Goal: Communication & Community: Answer question/provide support

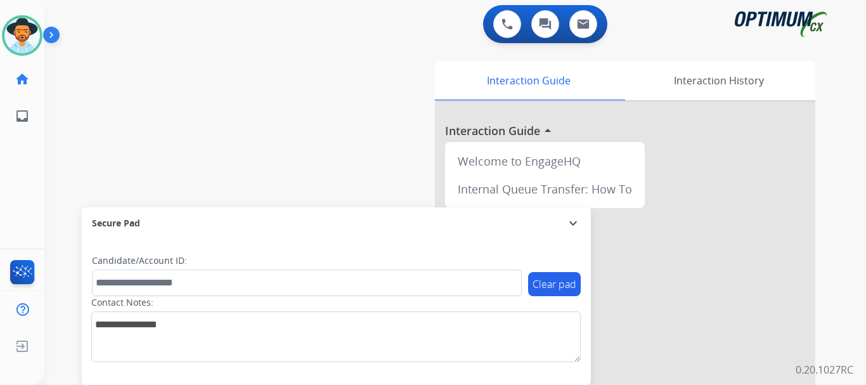
click at [64, 35] on img at bounding box center [54, 37] width 22 height 24
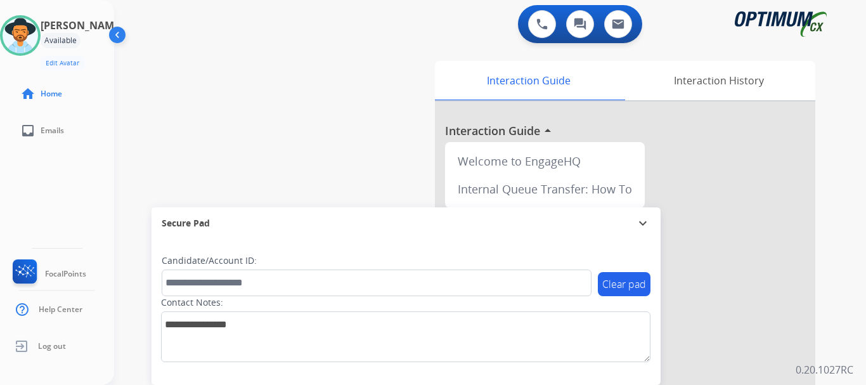
click at [537, 19] on img at bounding box center [541, 23] width 11 height 11
click at [548, 29] on button at bounding box center [542, 24] width 28 height 28
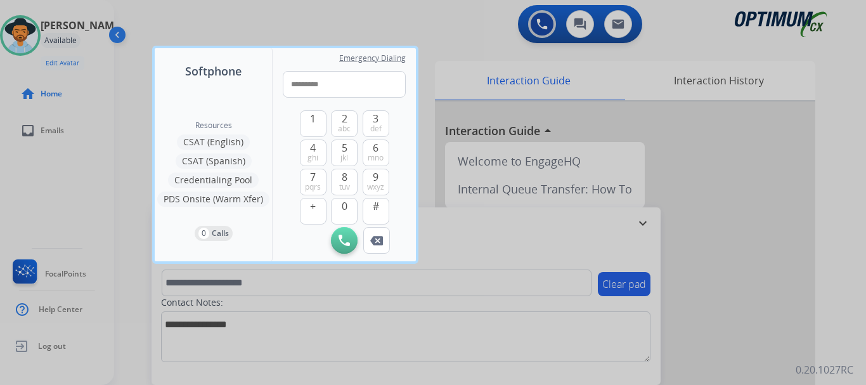
type input "**********"
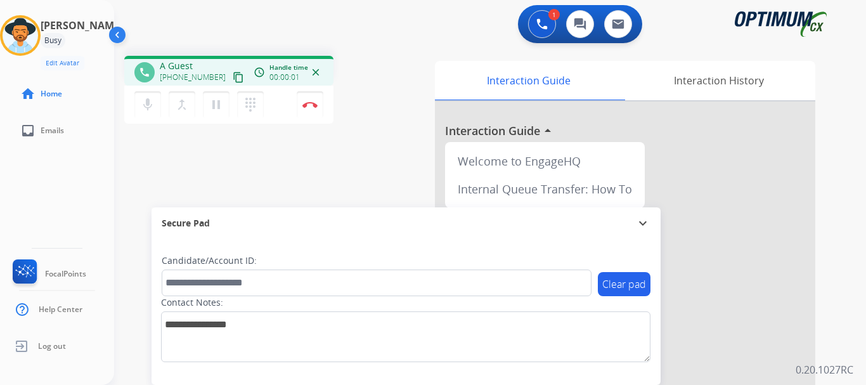
click at [314, 103] on img at bounding box center [309, 104] width 15 height 6
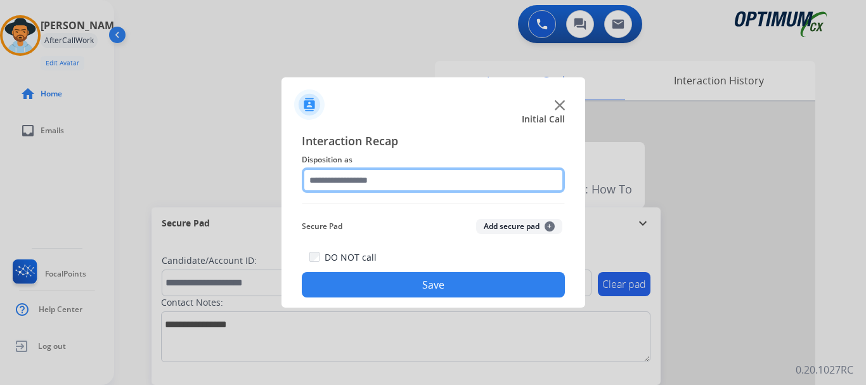
click at [499, 178] on input "text" at bounding box center [433, 179] width 263 height 25
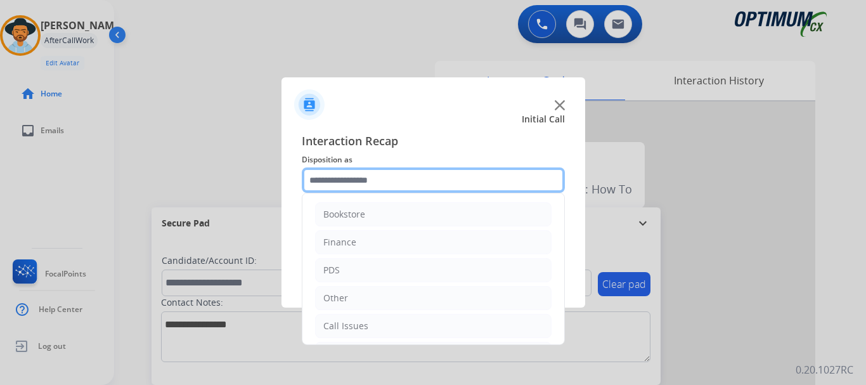
scroll to position [86, 0]
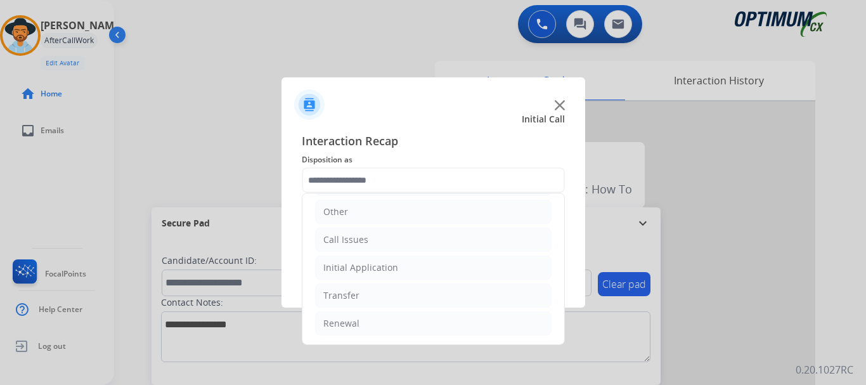
click at [421, 267] on li "Initial Application" at bounding box center [433, 267] width 236 height 24
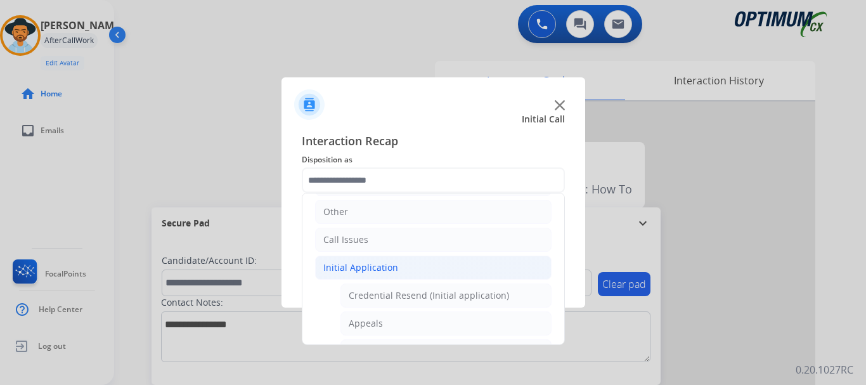
click at [431, 238] on li "Call Issues" at bounding box center [433, 240] width 236 height 24
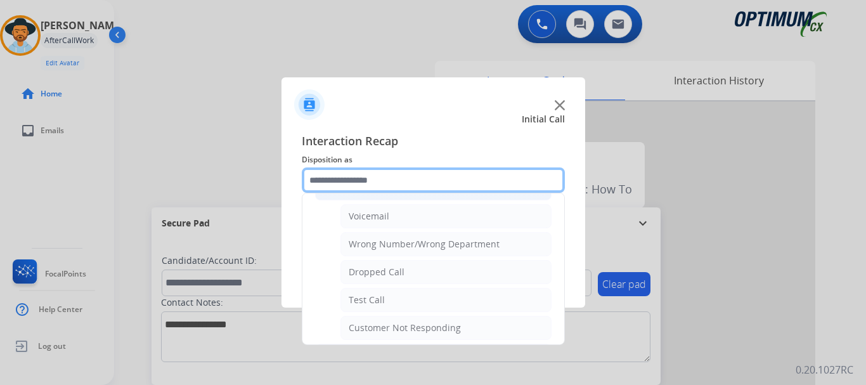
scroll to position [180, 0]
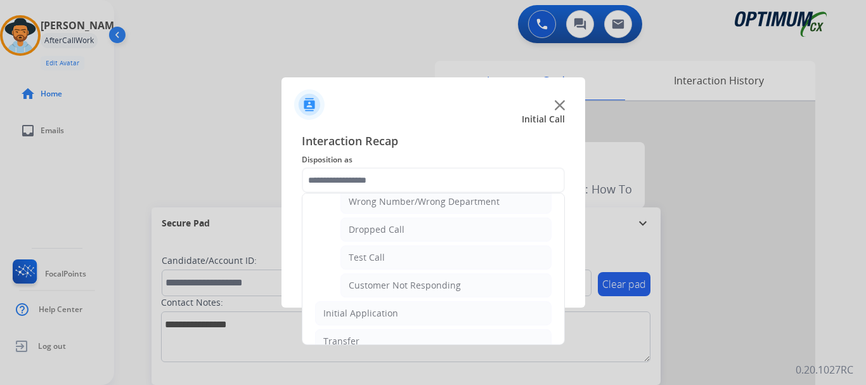
click at [431, 266] on li "Test Call" at bounding box center [445, 257] width 211 height 24
type input "*********"
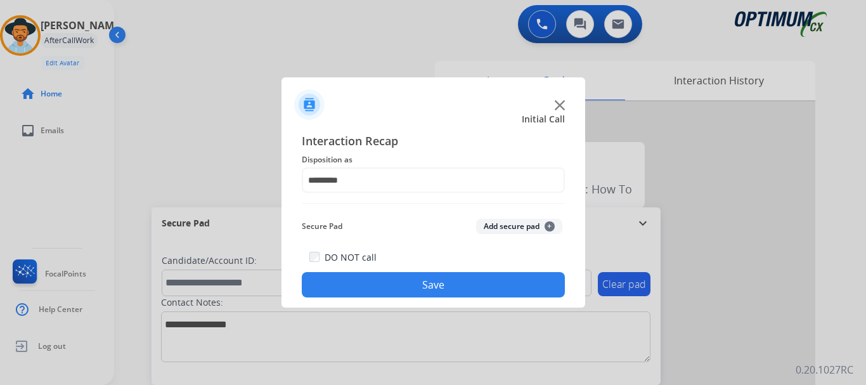
click at [429, 286] on button "Save" at bounding box center [433, 284] width 263 height 25
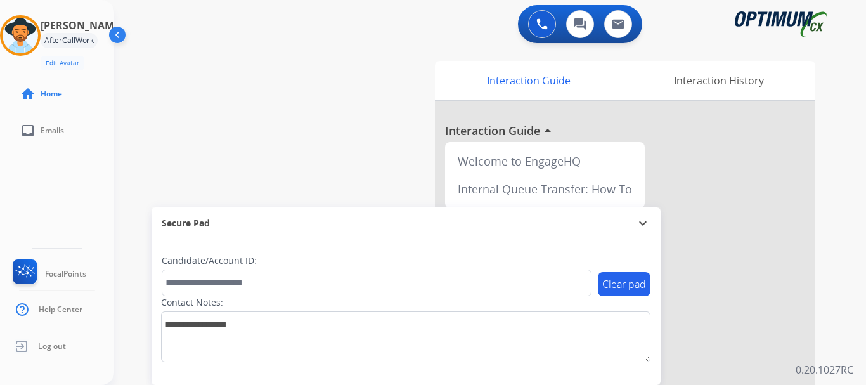
click at [375, 148] on div "swap_horiz Break voice bridge close_fullscreen Connect 3-Way Call merge_type Se…" at bounding box center [474, 310] width 721 height 529
click at [263, 88] on div "swap_horiz Break voice bridge close_fullscreen Connect 3-Way Call merge_type Se…" at bounding box center [474, 310] width 721 height 529
click at [546, 18] on img at bounding box center [541, 23] width 11 height 11
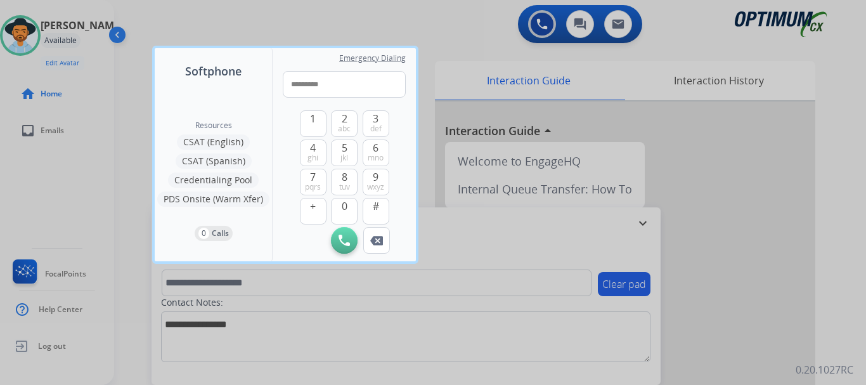
type input "**********"
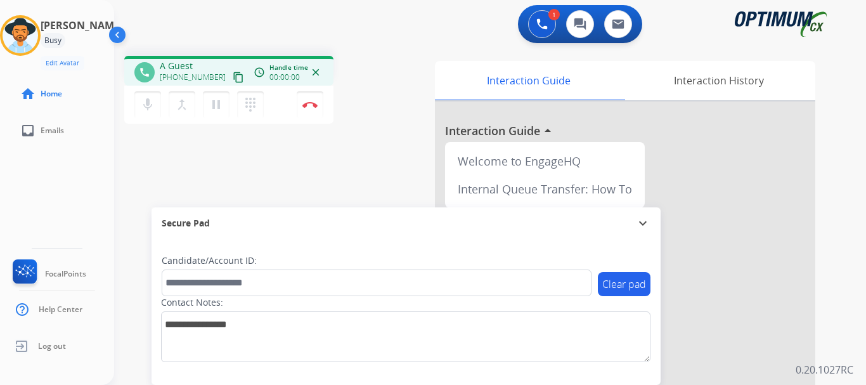
click at [312, 113] on button "Disconnect" at bounding box center [310, 104] width 27 height 27
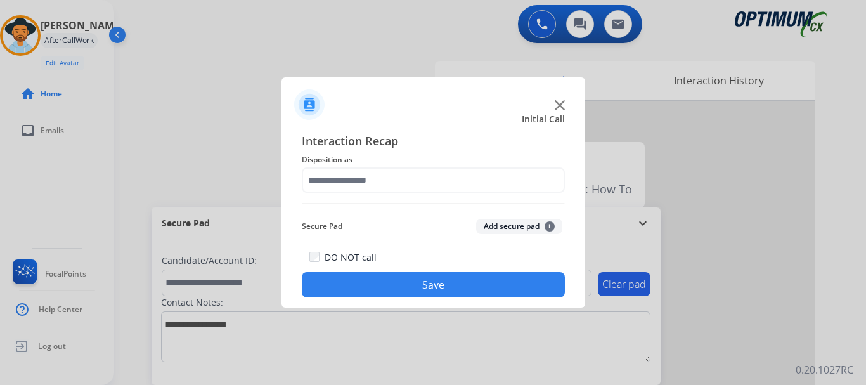
click at [517, 230] on button "Add secure pad +" at bounding box center [519, 226] width 86 height 15
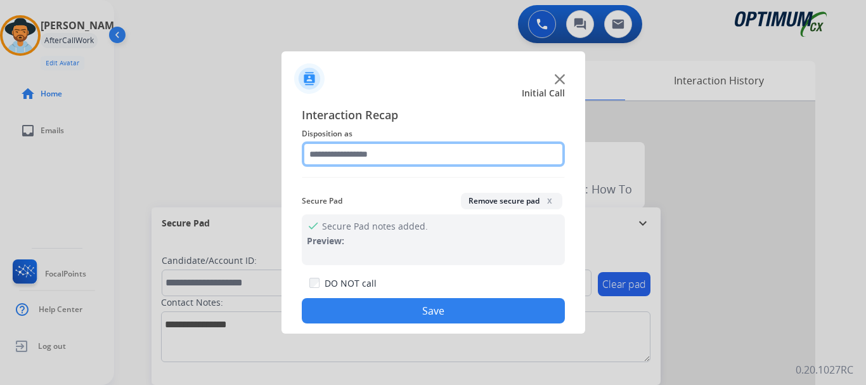
click at [410, 148] on input "text" at bounding box center [433, 153] width 263 height 25
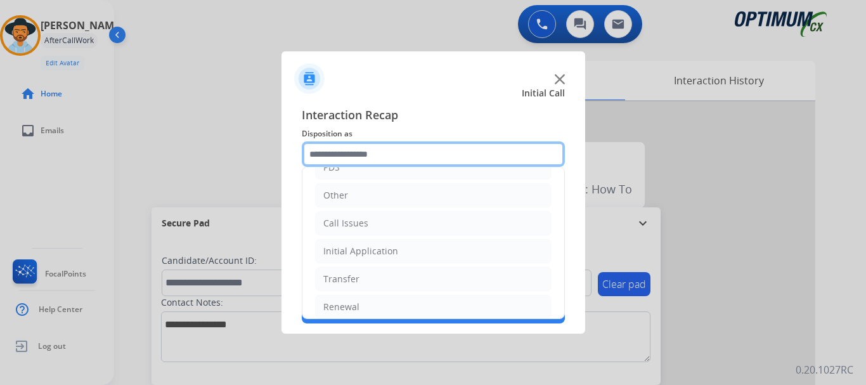
scroll to position [86, 0]
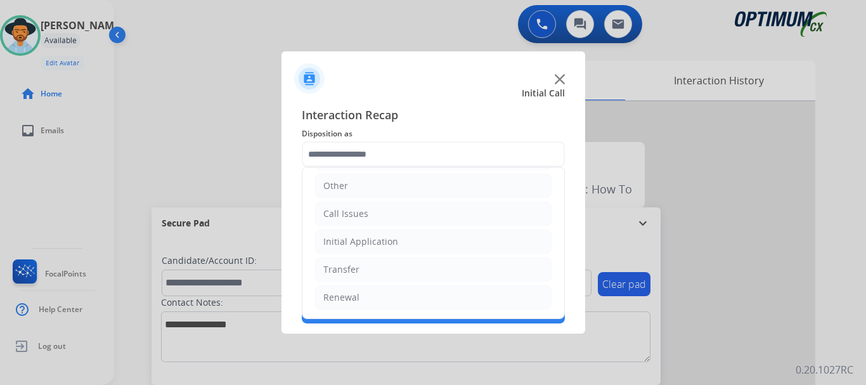
click at [387, 213] on li "Call Issues" at bounding box center [433, 214] width 236 height 24
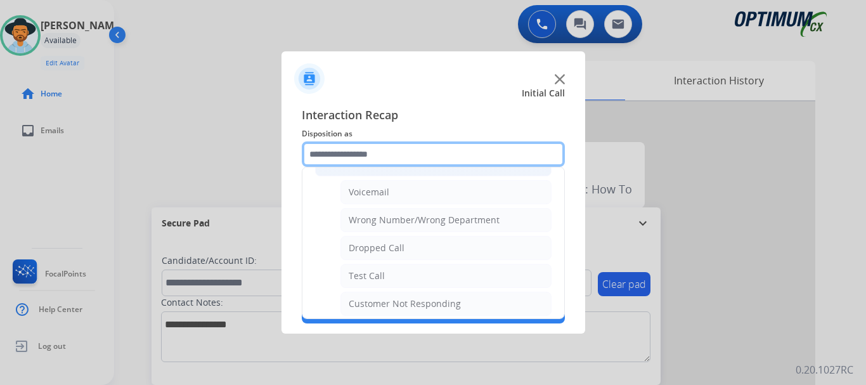
scroll to position [149, 0]
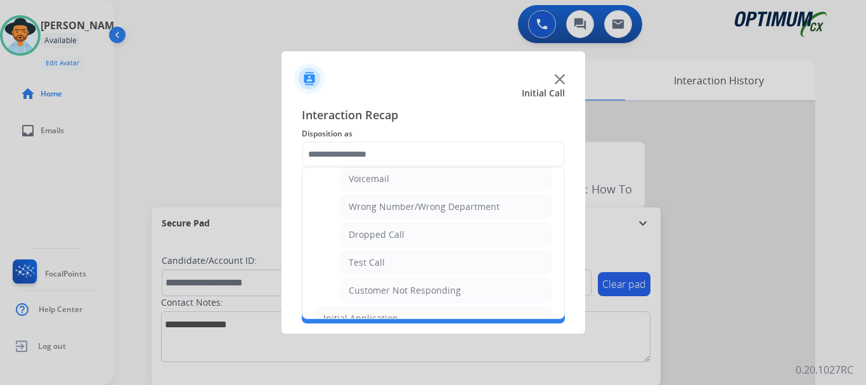
click at [385, 264] on li "Test Call" at bounding box center [445, 262] width 211 height 24
type input "*********"
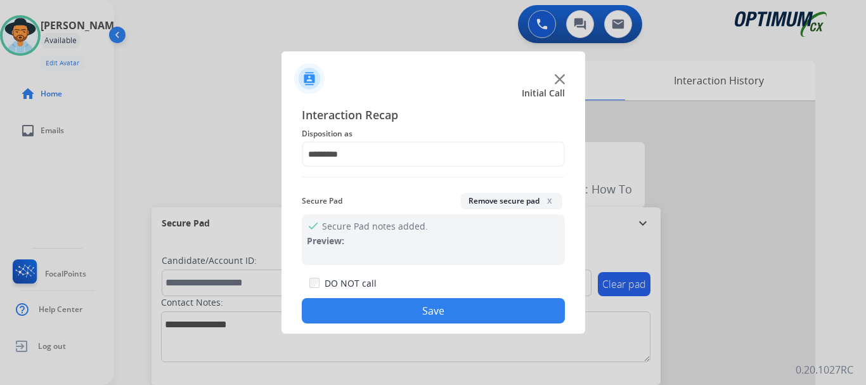
click at [400, 312] on button "Save" at bounding box center [433, 310] width 263 height 25
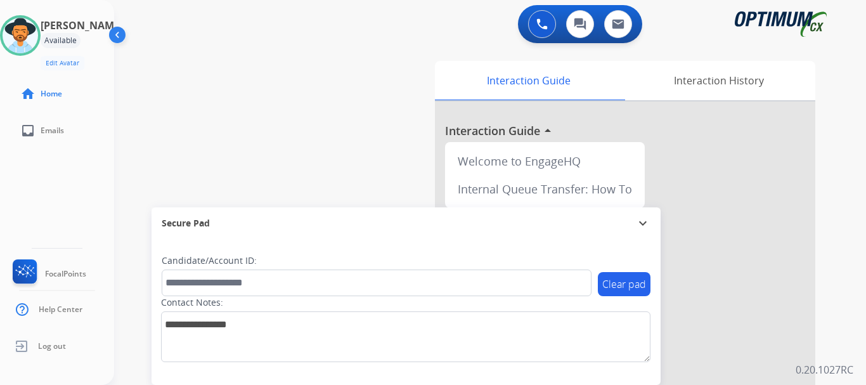
click at [270, 141] on div "swap_horiz Break voice bridge close_fullscreen Connect 3-Way Call merge_type Se…" at bounding box center [474, 310] width 721 height 529
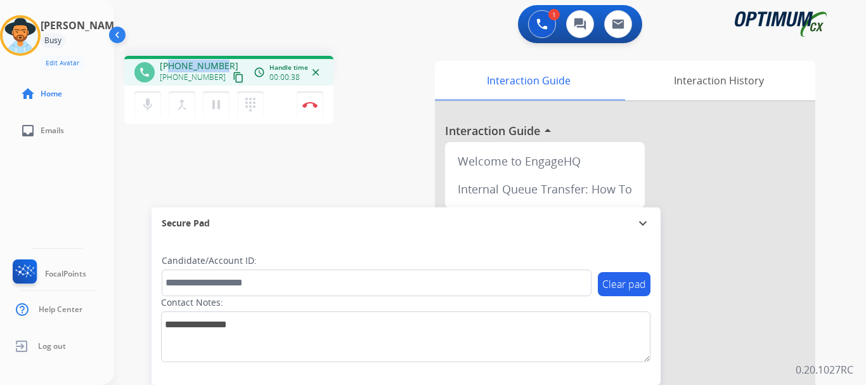
drag, startPoint x: 170, startPoint y: 62, endPoint x: 221, endPoint y: 65, distance: 51.4
click at [221, 65] on div "[PHONE_NUMBER] [PHONE_NUMBER] content_copy" at bounding box center [203, 72] width 86 height 25
copy span "2164105269"
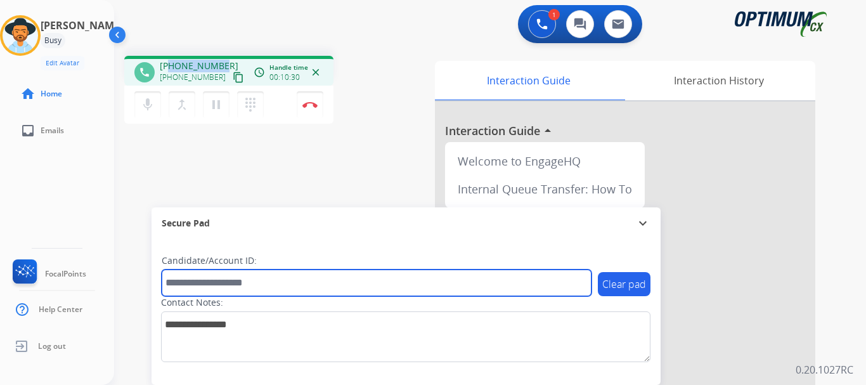
click at [273, 281] on input "text" at bounding box center [377, 282] width 430 height 27
paste input "*******"
type input "*******"
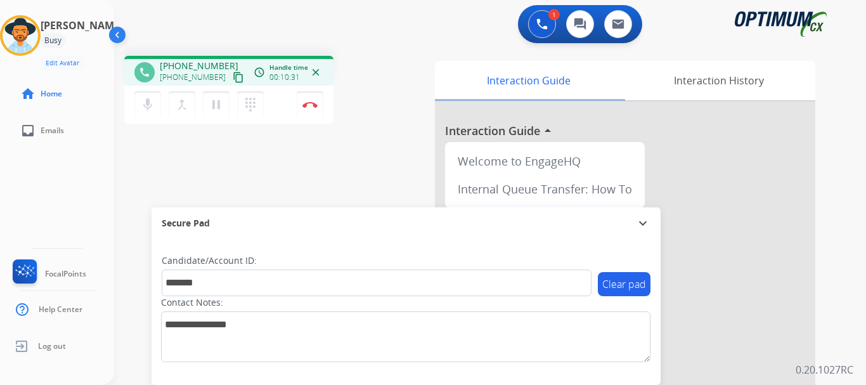
click at [291, 203] on div "phone [PHONE_NUMBER] [PHONE_NUMBER] content_copy access_time Call metrics Queue…" at bounding box center [474, 310] width 721 height 529
click at [246, 186] on div "phone [PHONE_NUMBER] [PHONE_NUMBER] content_copy access_time Call metrics Queue…" at bounding box center [474, 310] width 721 height 529
click at [311, 108] on button "Disconnect" at bounding box center [310, 104] width 27 height 27
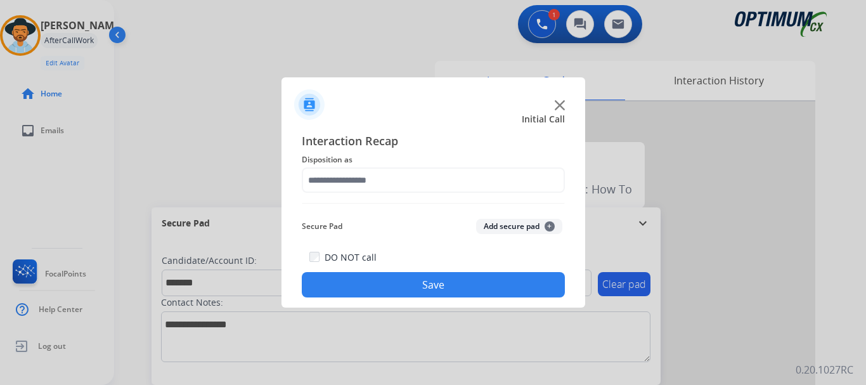
click at [493, 224] on button "Add secure pad +" at bounding box center [519, 226] width 86 height 15
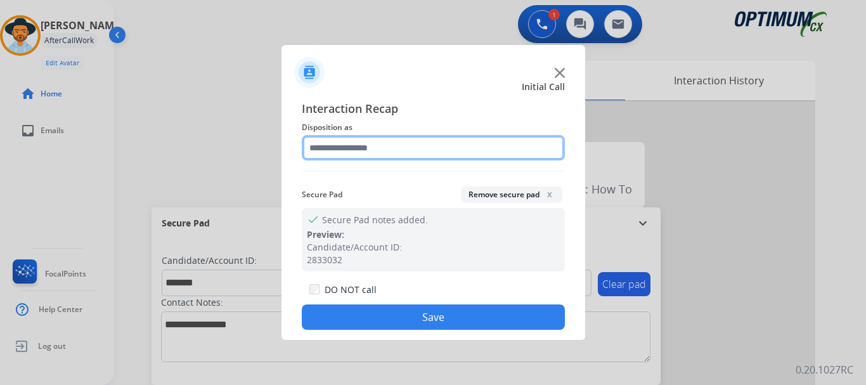
click at [421, 143] on input "text" at bounding box center [433, 147] width 263 height 25
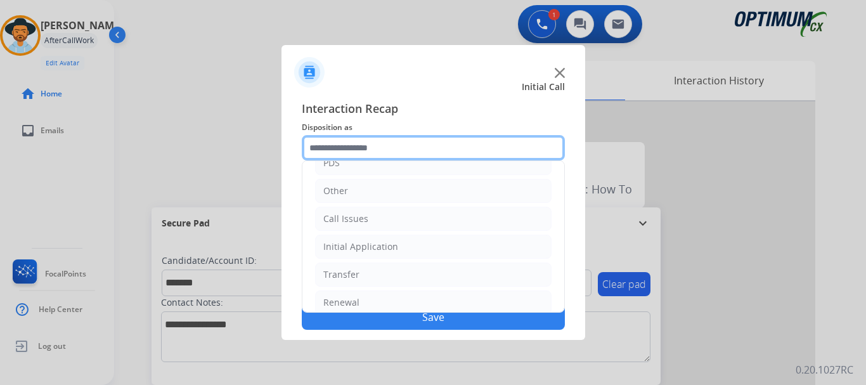
scroll to position [86, 0]
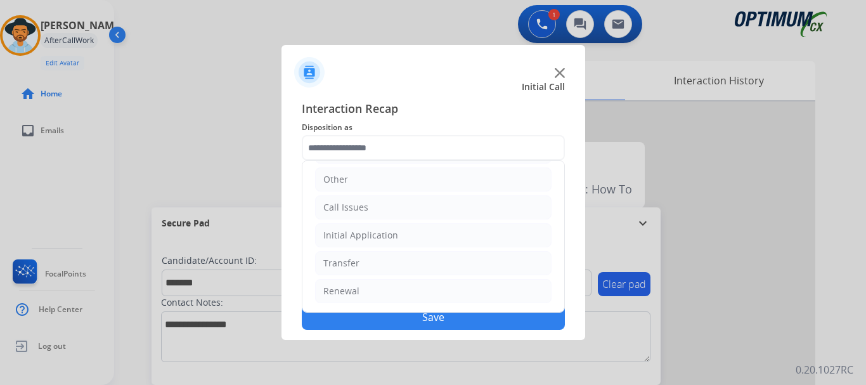
click at [453, 234] on li "Initial Application" at bounding box center [433, 235] width 236 height 24
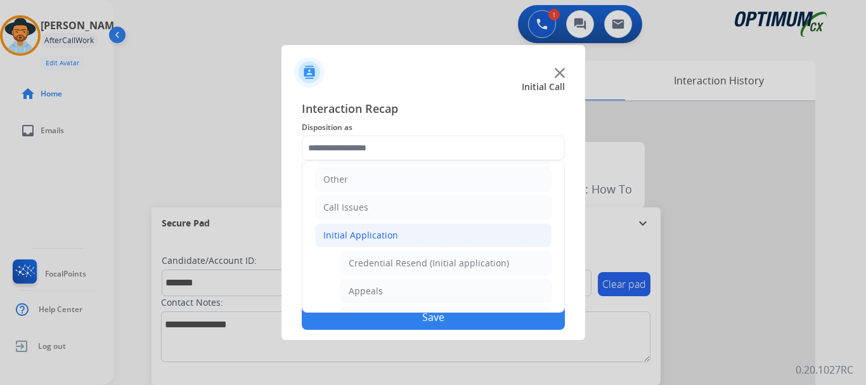
click at [453, 236] on li "Initial Application" at bounding box center [433, 235] width 236 height 24
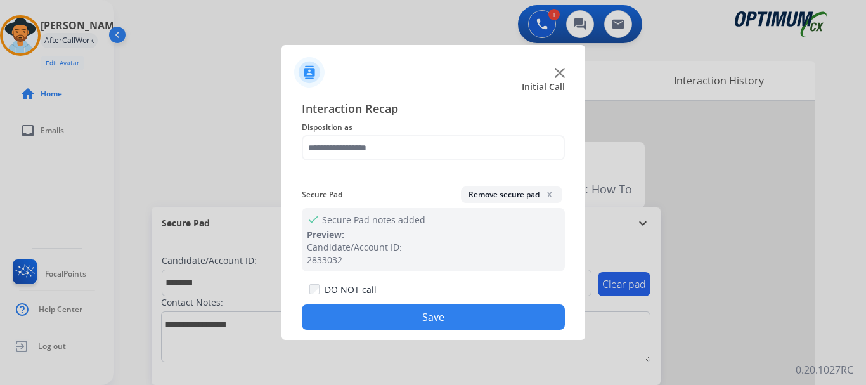
click at [397, 305] on button "Save" at bounding box center [433, 316] width 263 height 25
click at [399, 208] on div "check Secure Pad notes added. Preview: Candidate/Account ID: 2833032" at bounding box center [433, 239] width 263 height 63
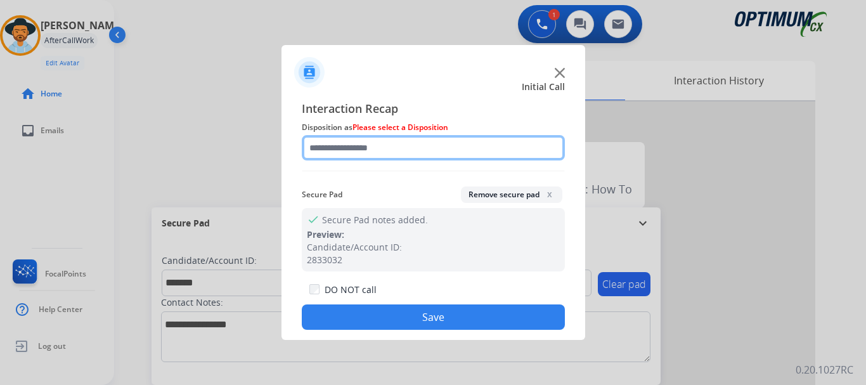
click at [433, 150] on input "text" at bounding box center [433, 147] width 263 height 25
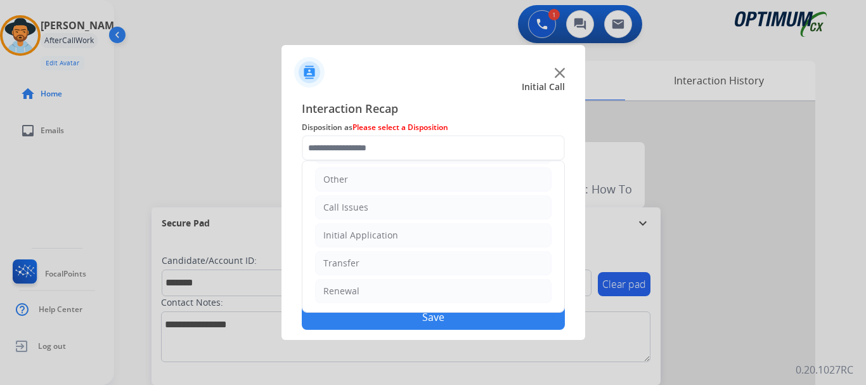
click at [416, 298] on li "Renewal" at bounding box center [433, 291] width 236 height 24
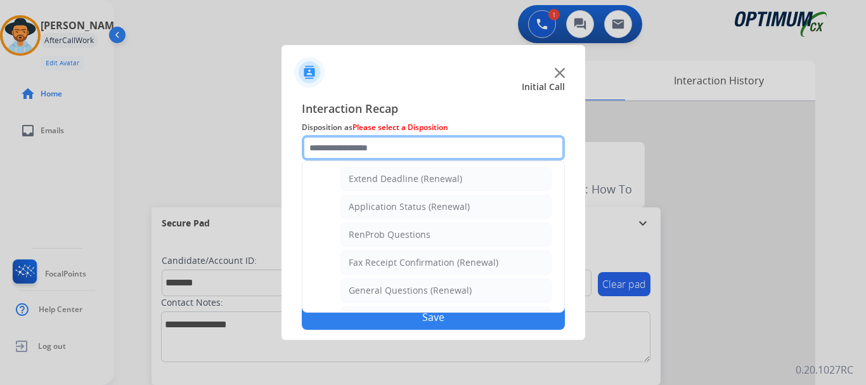
scroll to position [489, 0]
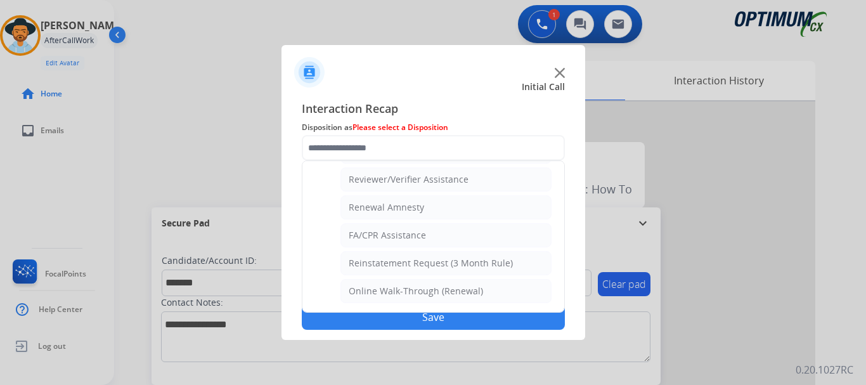
click at [480, 178] on li "Reviewer/Verifier Assistance" at bounding box center [445, 179] width 211 height 24
type input "**********"
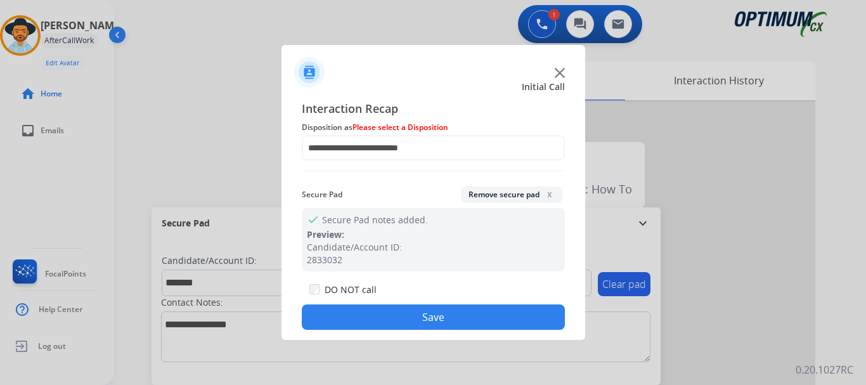
click at [449, 314] on button "Save" at bounding box center [433, 316] width 263 height 25
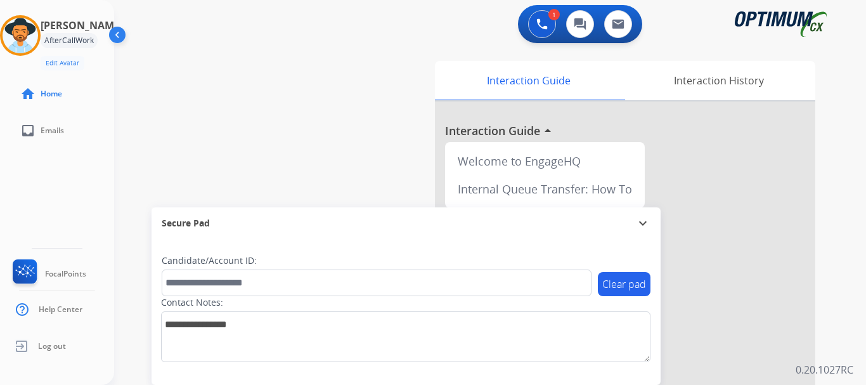
click at [397, 208] on div "Secure Pad expand_more" at bounding box center [405, 223] width 509 height 32
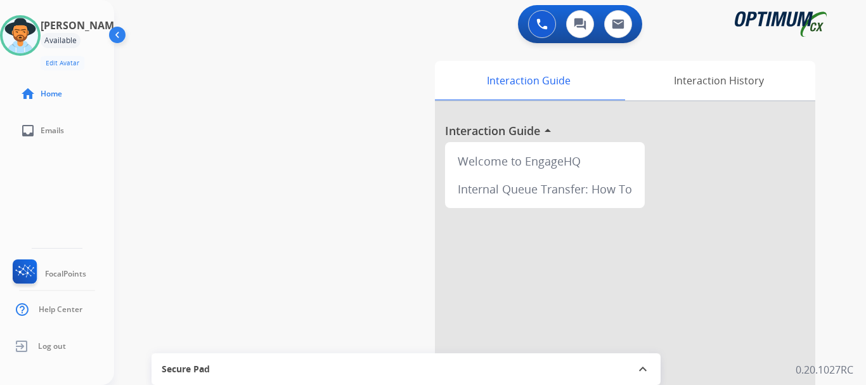
click at [184, 75] on div "swap_horiz Break voice bridge close_fullscreen Connect 3-Way Call merge_type Se…" at bounding box center [474, 310] width 721 height 529
click at [37, 37] on img at bounding box center [20, 35] width 35 height 35
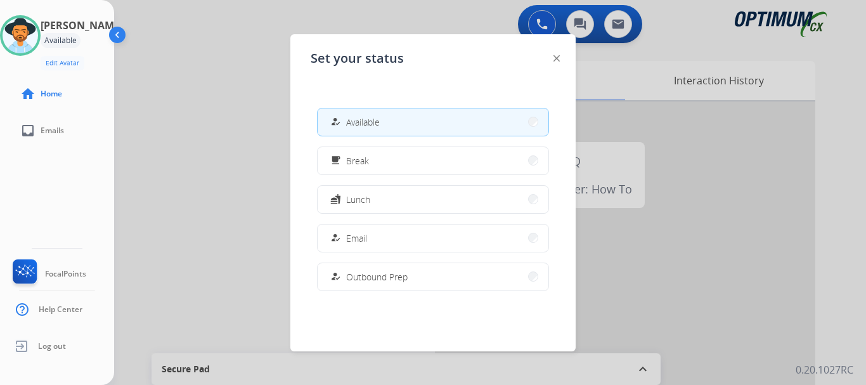
click at [425, 166] on button "free_breakfast Break" at bounding box center [433, 160] width 231 height 27
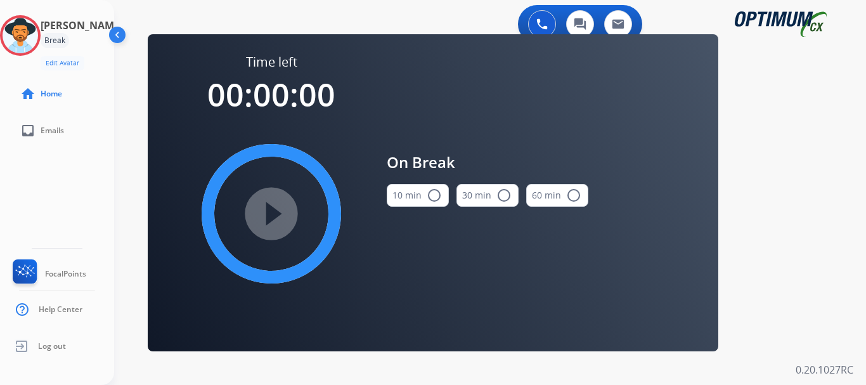
click at [406, 193] on button "10 min radio_button_unchecked" at bounding box center [418, 195] width 62 height 23
click at [279, 207] on mat-icon "play_circle_filled" at bounding box center [271, 213] width 15 height 15
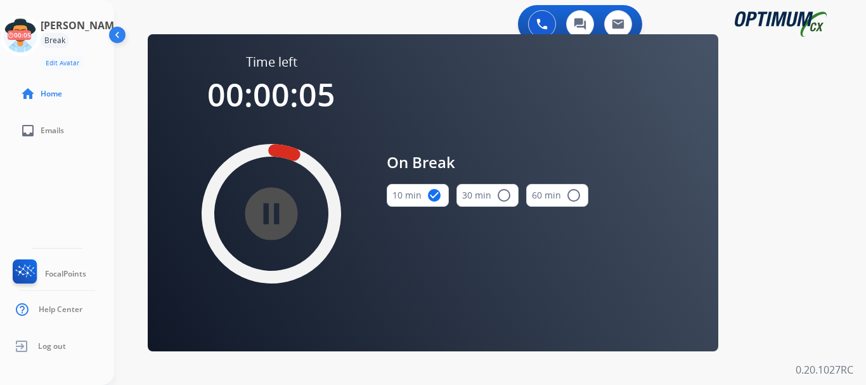
click at [37, 35] on icon at bounding box center [20, 35] width 41 height 41
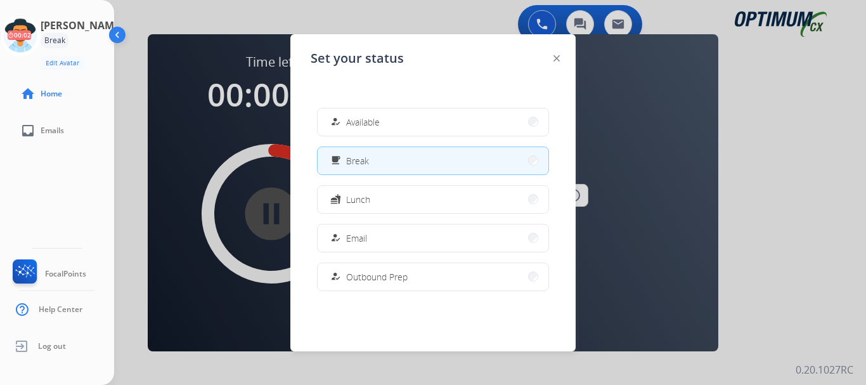
click at [430, 122] on button "how_to_reg Available" at bounding box center [433, 121] width 231 height 27
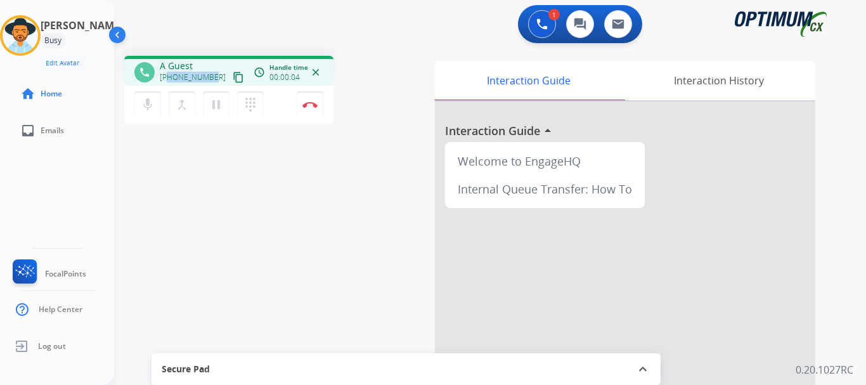
drag, startPoint x: 169, startPoint y: 74, endPoint x: 211, endPoint y: 79, distance: 42.8
click at [211, 79] on span "[PHONE_NUMBER]" at bounding box center [193, 77] width 66 height 10
copy span "7854161219"
click at [264, 18] on div "1 Voice Interactions 0 Chat Interactions 0 Email Interactions" at bounding box center [482, 25] width 706 height 41
click at [324, 375] on div "Secure Pad" at bounding box center [406, 369] width 489 height 22
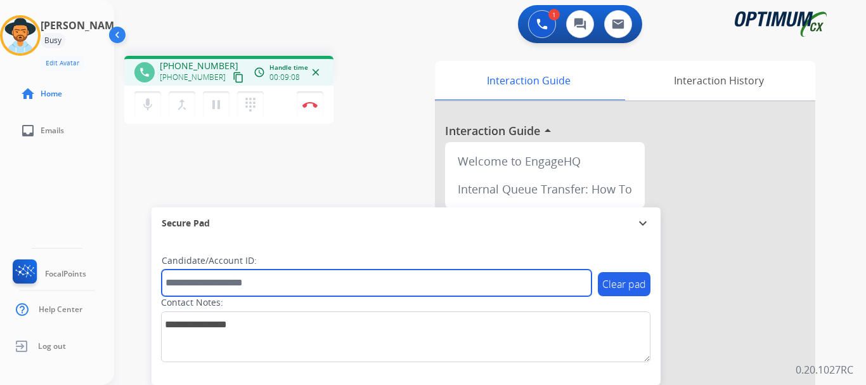
click at [254, 274] on input "text" at bounding box center [377, 282] width 430 height 27
paste input "*******"
type input "*******"
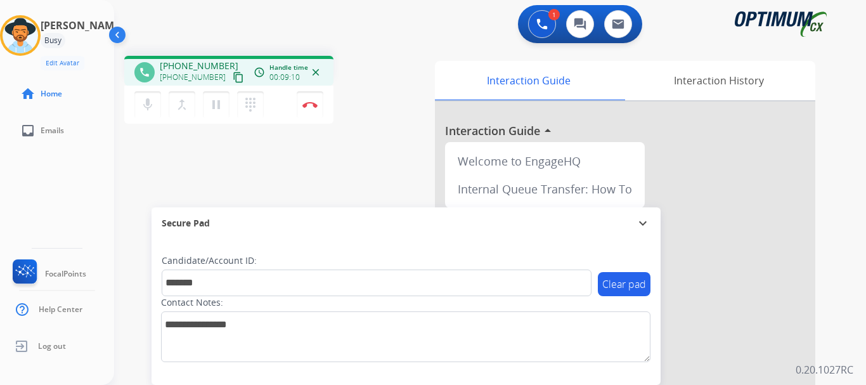
click at [319, 180] on div "phone [PHONE_NUMBER] [PHONE_NUMBER] content_copy access_time Call metrics Queue…" at bounding box center [474, 310] width 721 height 529
click at [306, 110] on button "Disconnect" at bounding box center [310, 104] width 27 height 27
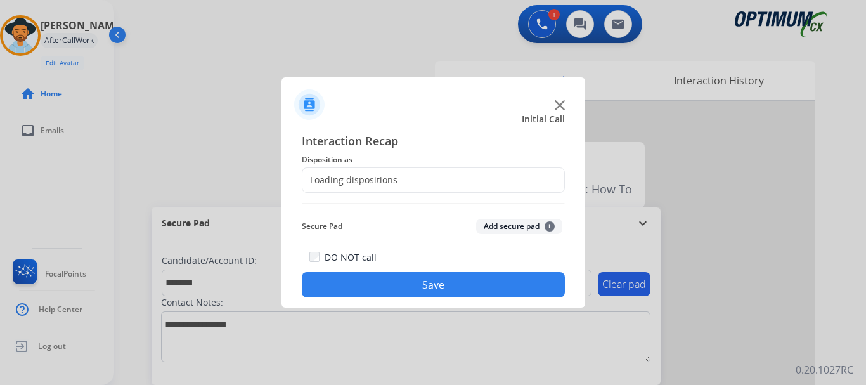
click at [497, 223] on button "Add secure pad +" at bounding box center [519, 226] width 86 height 15
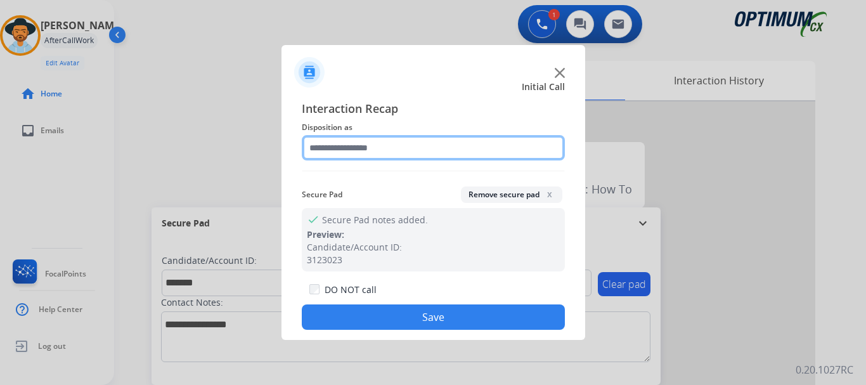
click at [423, 144] on input "text" at bounding box center [433, 147] width 263 height 25
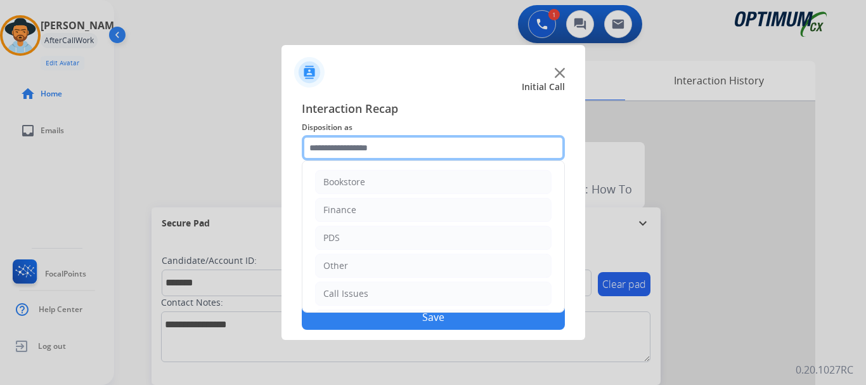
scroll to position [86, 0]
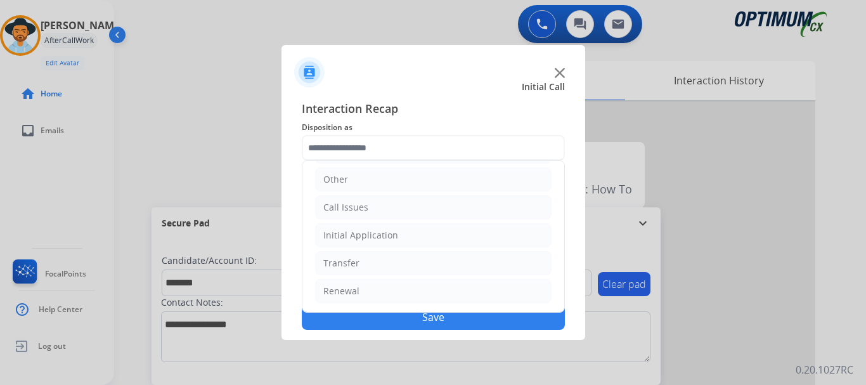
click at [480, 234] on li "Initial Application" at bounding box center [433, 235] width 236 height 24
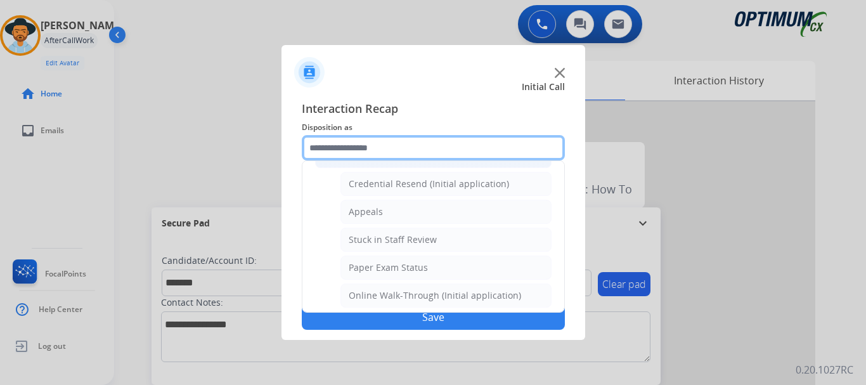
scroll to position [168, 0]
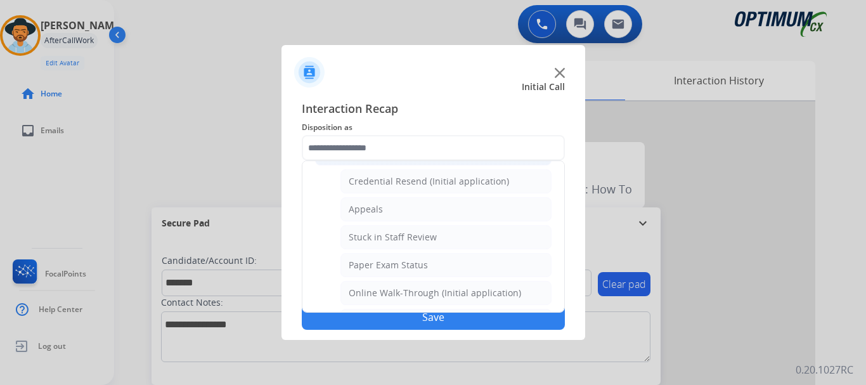
click at [478, 240] on li "Stuck in Staff Review" at bounding box center [445, 237] width 211 height 24
type input "**********"
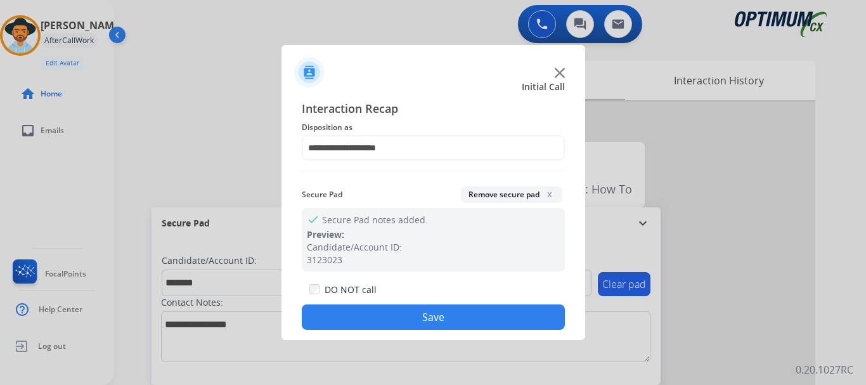
click at [453, 326] on button "Save" at bounding box center [433, 316] width 263 height 25
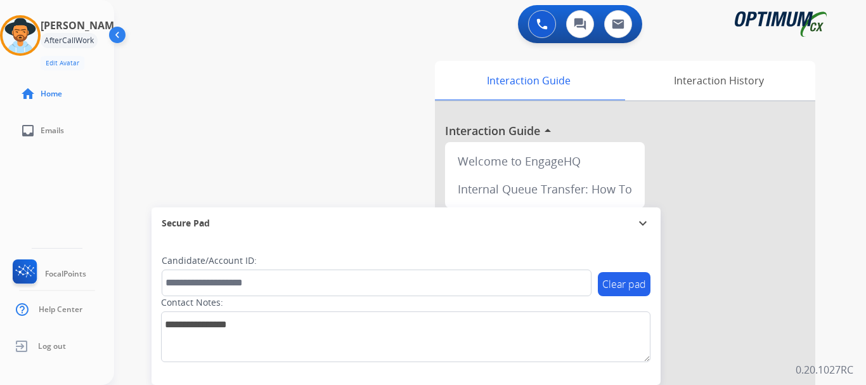
click at [371, 186] on div "swap_horiz Break voice bridge close_fullscreen Connect 3-Way Call merge_type Se…" at bounding box center [474, 310] width 721 height 529
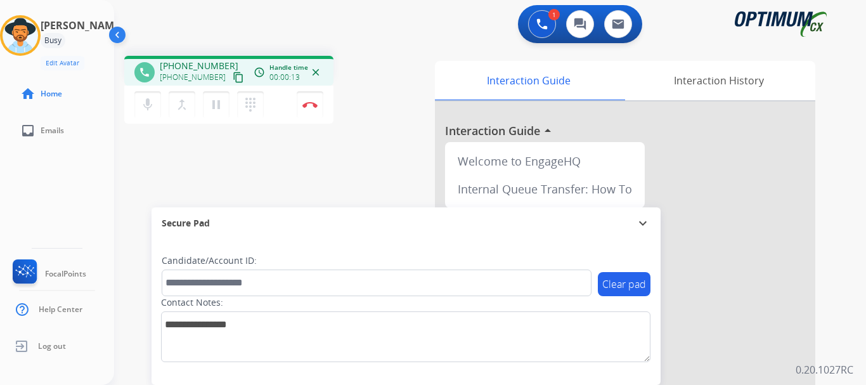
click at [150, 109] on mat-icon "mic" at bounding box center [147, 104] width 15 height 15
click at [150, 109] on mat-icon "mic_off" at bounding box center [147, 104] width 15 height 15
drag, startPoint x: 169, startPoint y: 63, endPoint x: 222, endPoint y: 64, distance: 52.6
click at [222, 64] on div "[PHONE_NUMBER] [PHONE_NUMBER] content_copy" at bounding box center [203, 72] width 86 height 25
copy span "7874582718"
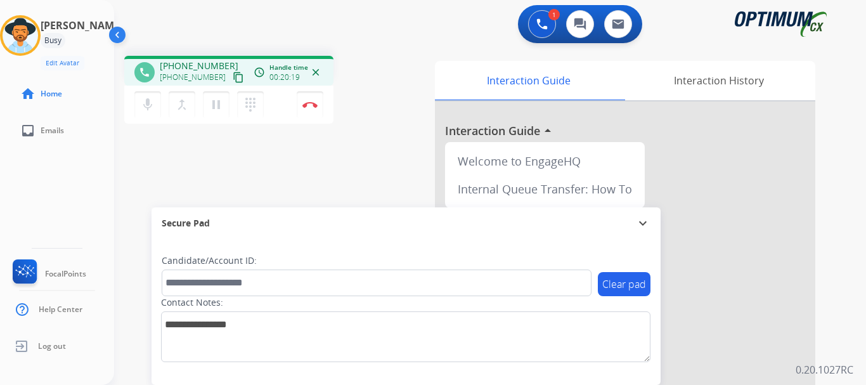
click at [404, 17] on div "1 Voice Interactions 0 Chat Interactions 0 Email Interactions" at bounding box center [482, 25] width 706 height 41
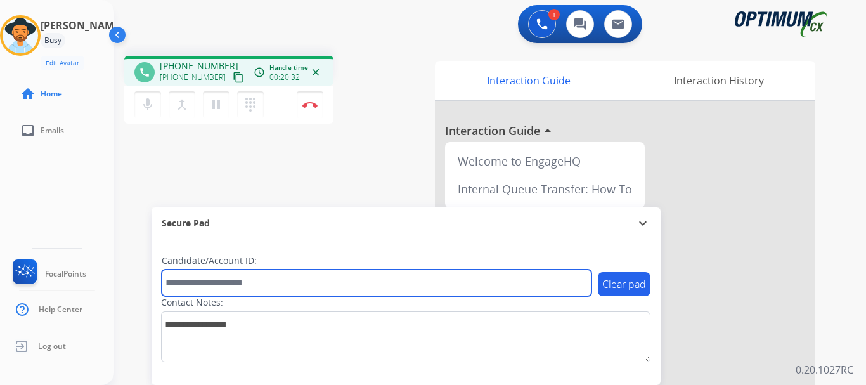
click at [234, 285] on input "text" at bounding box center [377, 282] width 430 height 27
paste input "*******"
type input "*******"
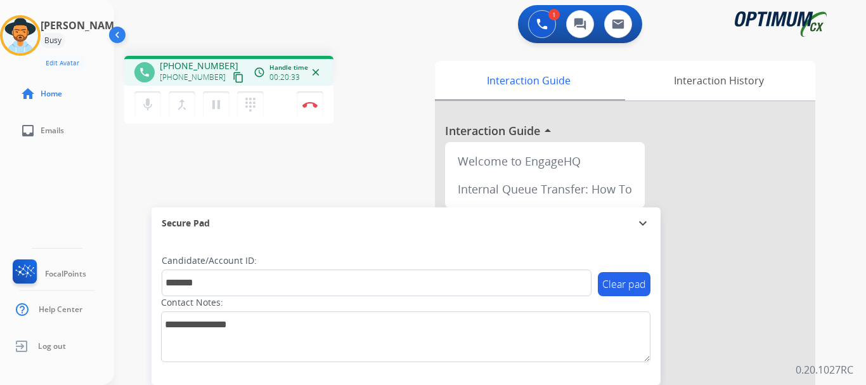
click at [307, 113] on button "Disconnect" at bounding box center [310, 104] width 27 height 27
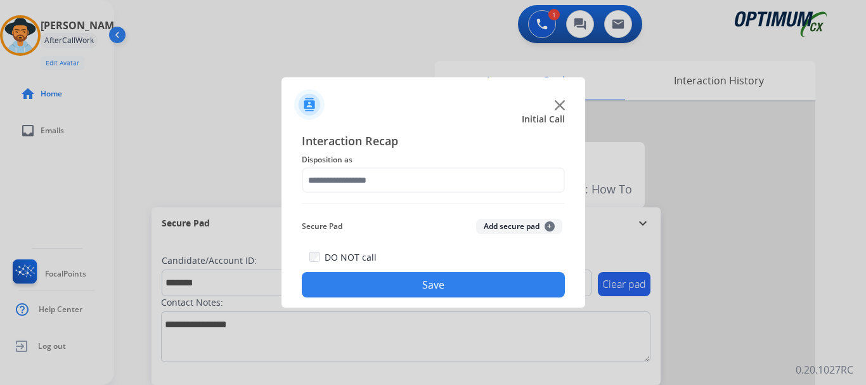
click at [506, 229] on button "Add secure pad +" at bounding box center [519, 226] width 86 height 15
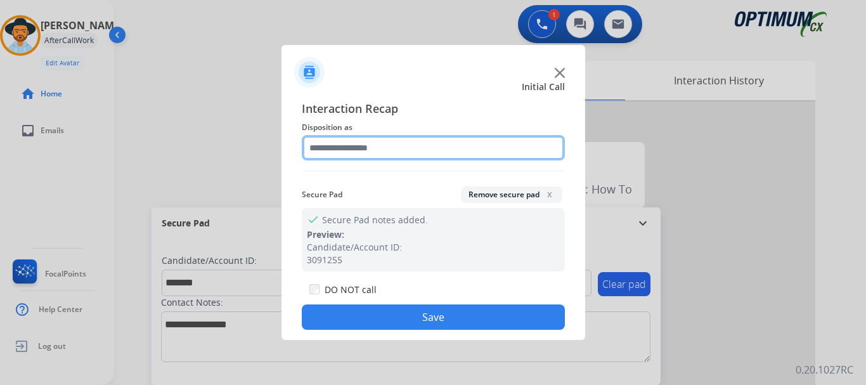
click at [388, 147] on input "text" at bounding box center [433, 147] width 263 height 25
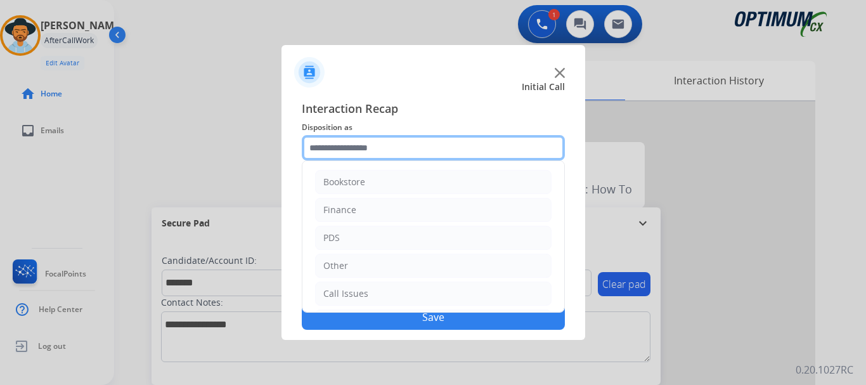
scroll to position [86, 0]
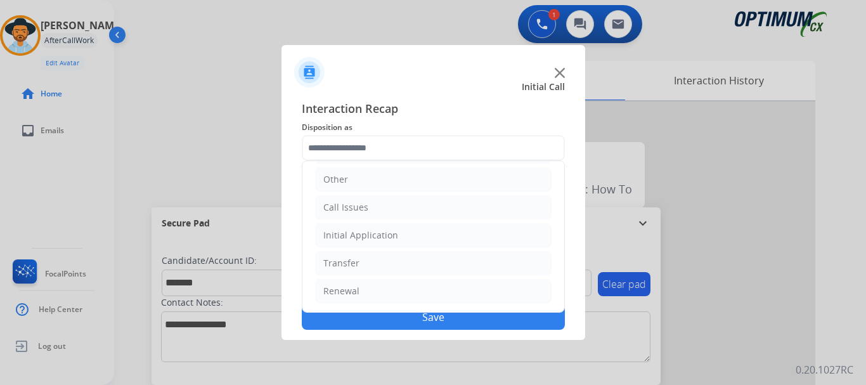
click at [477, 234] on li "Initial Application" at bounding box center [433, 235] width 236 height 24
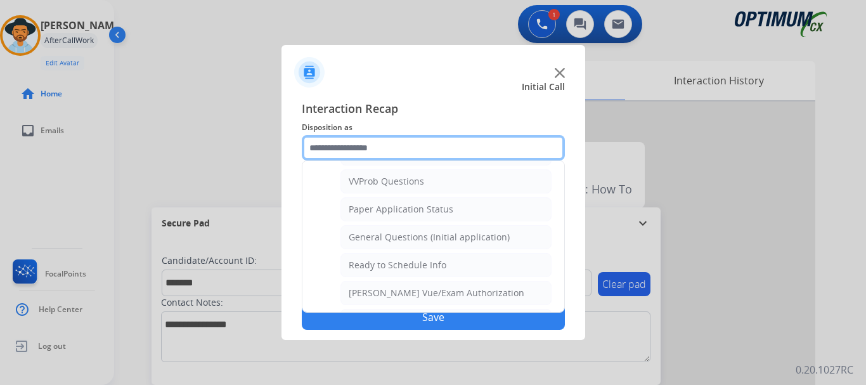
scroll to position [710, 0]
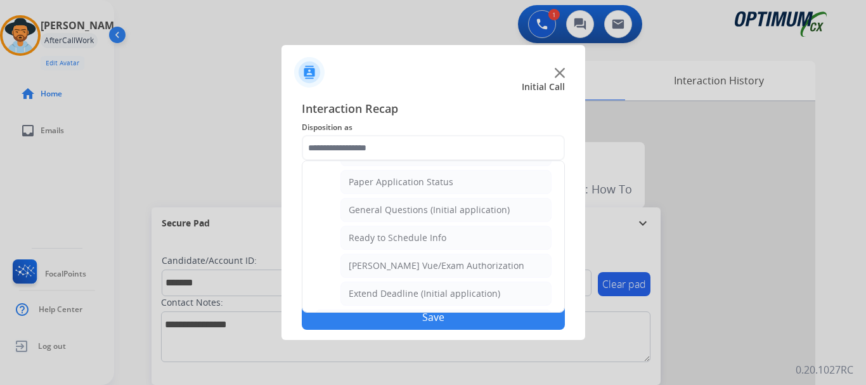
click at [499, 212] on div "General Questions (Initial application)" at bounding box center [429, 209] width 161 height 13
type input "**********"
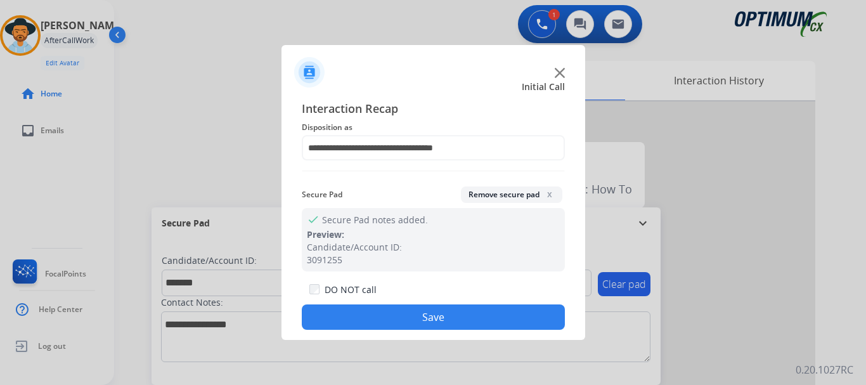
click at [478, 308] on button "Save" at bounding box center [433, 316] width 263 height 25
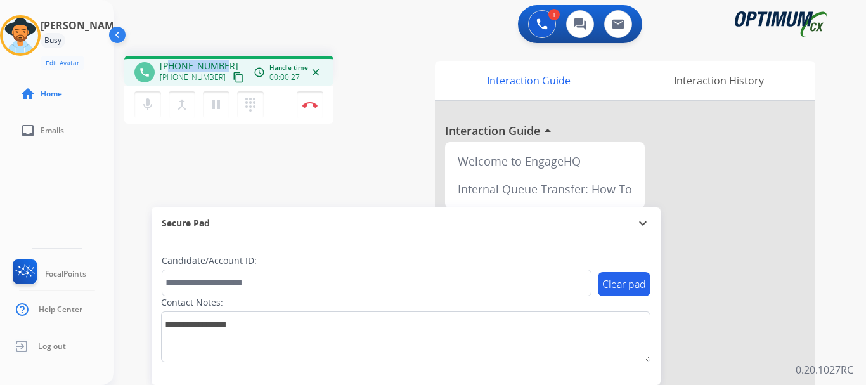
drag, startPoint x: 174, startPoint y: 65, endPoint x: 228, endPoint y: 61, distance: 54.7
click at [228, 61] on div "[PHONE_NUMBER] [PHONE_NUMBER] content_copy" at bounding box center [203, 72] width 86 height 25
copy span "4043699076"
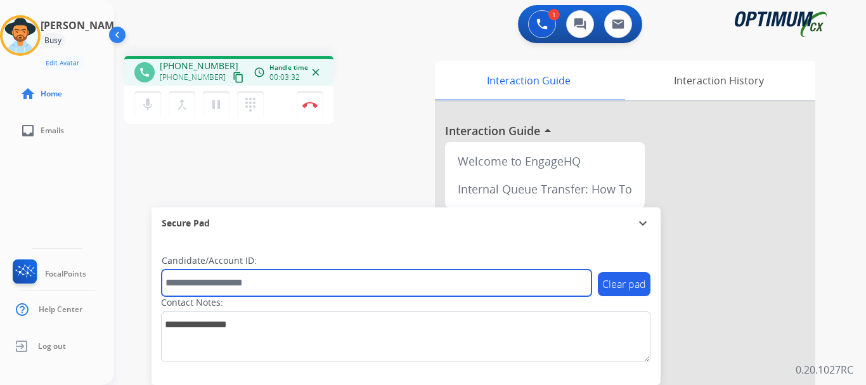
click at [267, 286] on input "text" at bounding box center [377, 282] width 430 height 27
paste input "*******"
type input "*******"
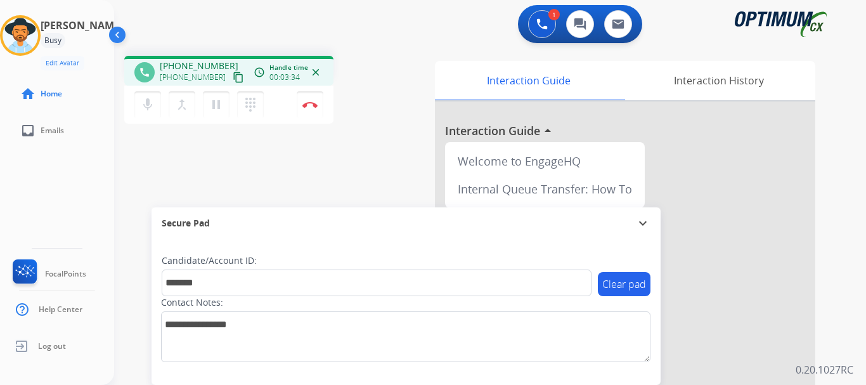
click at [310, 184] on div "phone [PHONE_NUMBER] [PHONE_NUMBER] content_copy access_time Call metrics Queue…" at bounding box center [474, 310] width 721 height 529
click at [311, 102] on img at bounding box center [309, 104] width 15 height 6
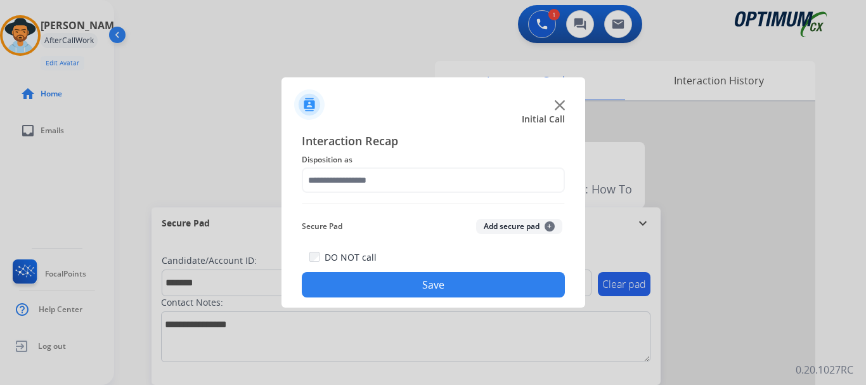
click at [506, 231] on button "Add secure pad +" at bounding box center [519, 226] width 86 height 15
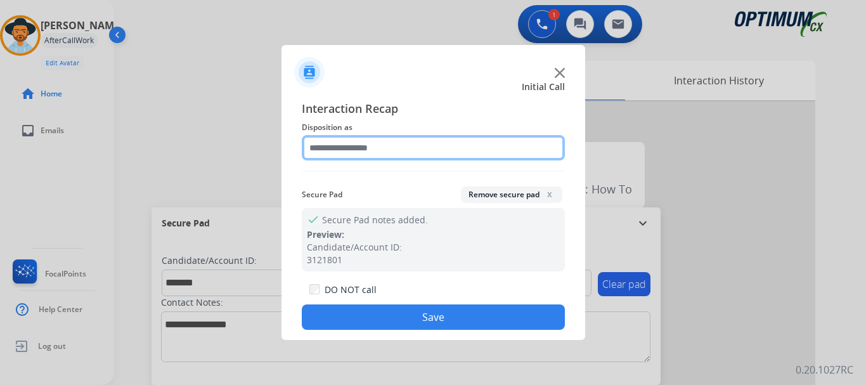
click at [395, 145] on input "text" at bounding box center [433, 147] width 263 height 25
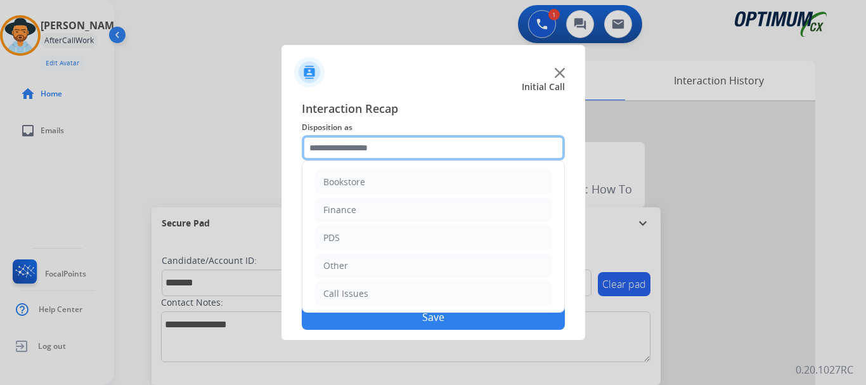
scroll to position [86, 0]
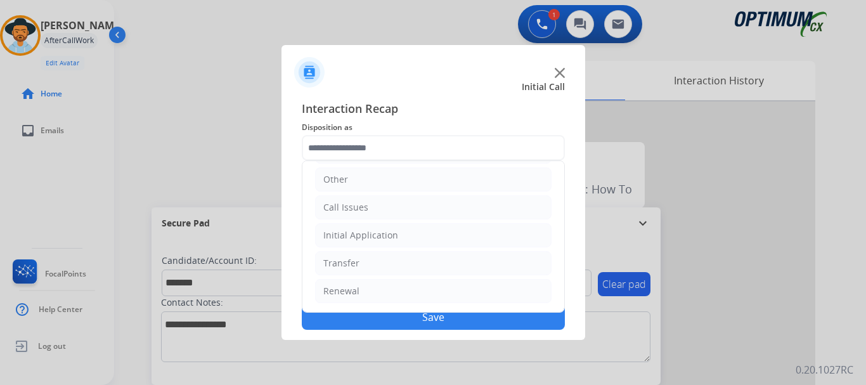
click at [454, 236] on li "Initial Application" at bounding box center [433, 235] width 236 height 24
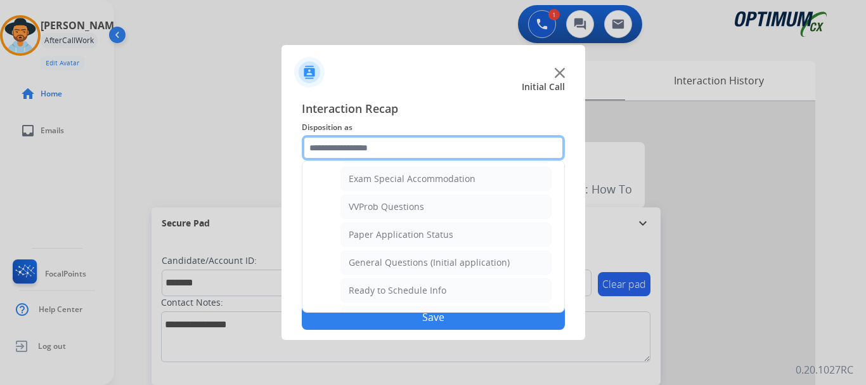
scroll to position [670, 0]
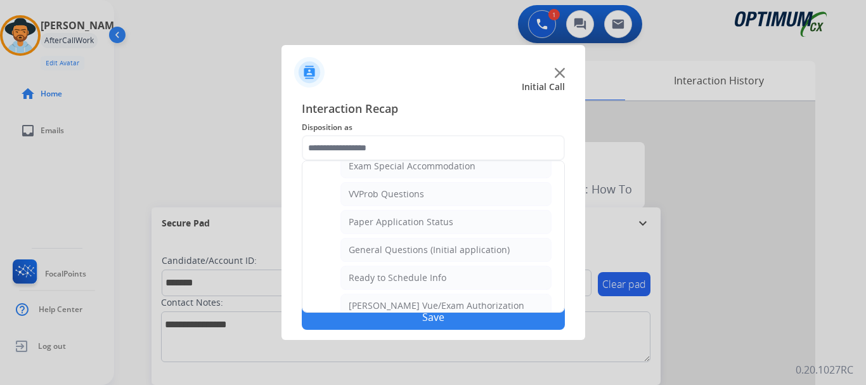
click at [461, 260] on li "General Questions (Initial application)" at bounding box center [445, 250] width 211 height 24
type input "**********"
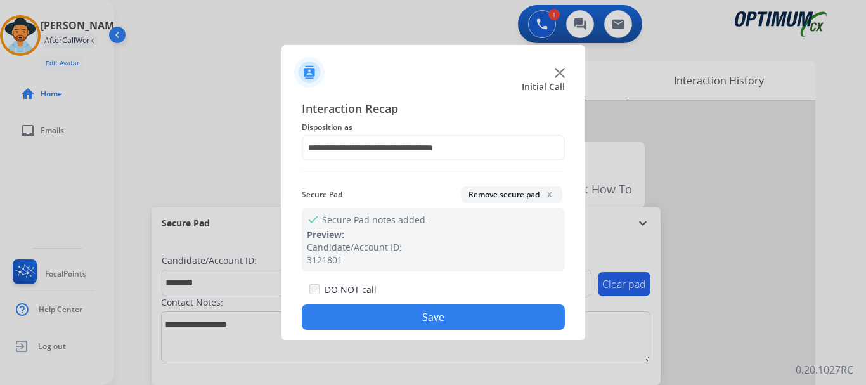
click at [444, 326] on button "Save" at bounding box center [433, 316] width 263 height 25
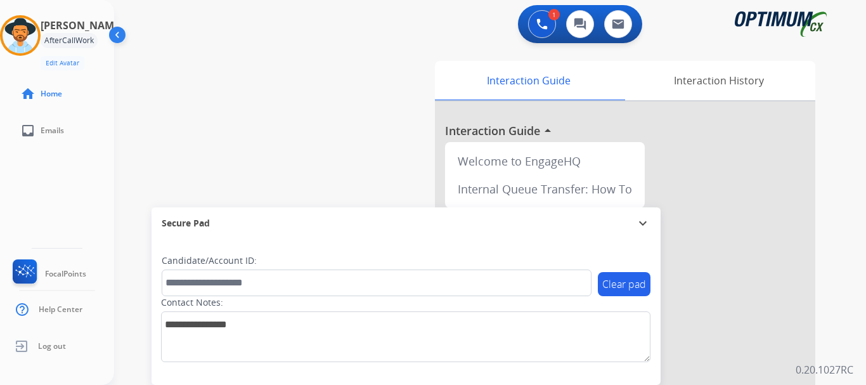
click at [345, 139] on div "swap_horiz Break voice bridge close_fullscreen Connect 3-Way Call merge_type Se…" at bounding box center [474, 310] width 721 height 529
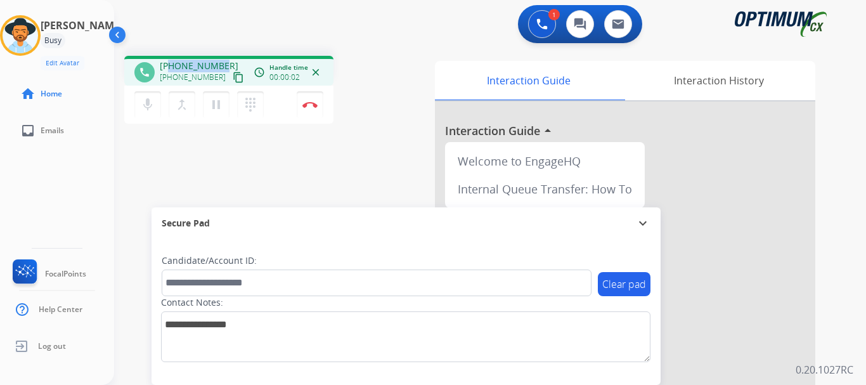
drag, startPoint x: 169, startPoint y: 62, endPoint x: 222, endPoint y: 60, distance: 53.9
click at [222, 60] on div "[PHONE_NUMBER] [PHONE_NUMBER] content_copy" at bounding box center [203, 72] width 86 height 25
copy span "3606330836"
click at [231, 38] on div "1 Voice Interactions 0 Chat Interactions 0 Email Interactions" at bounding box center [482, 25] width 706 height 41
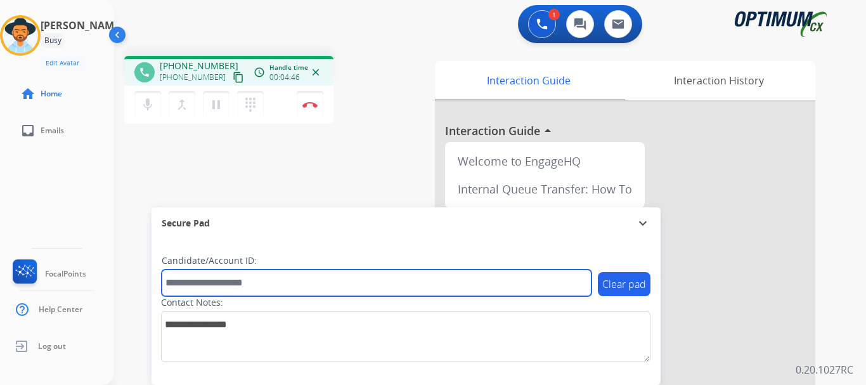
click at [248, 278] on input "text" at bounding box center [377, 282] width 430 height 27
paste input "*******"
type input "*******"
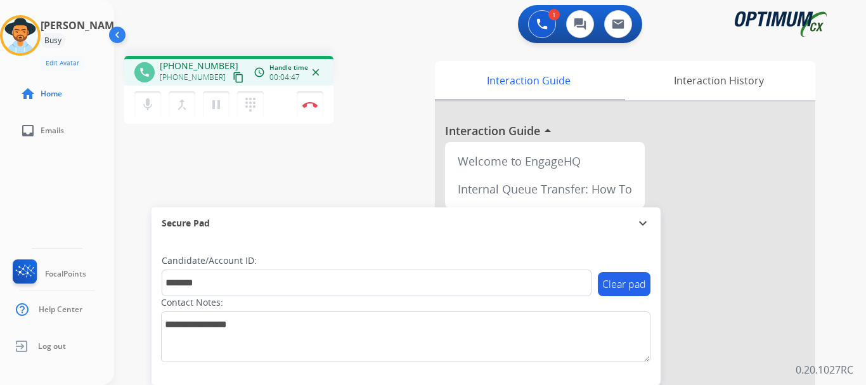
click at [300, 203] on div "phone [PHONE_NUMBER] [PHONE_NUMBER] content_copy access_time Call metrics Queue…" at bounding box center [474, 310] width 721 height 529
click at [355, 151] on div "phone [PHONE_NUMBER] [PHONE_NUMBER] content_copy access_time Call metrics Queue…" at bounding box center [474, 310] width 721 height 529
click at [313, 106] on img at bounding box center [309, 104] width 15 height 6
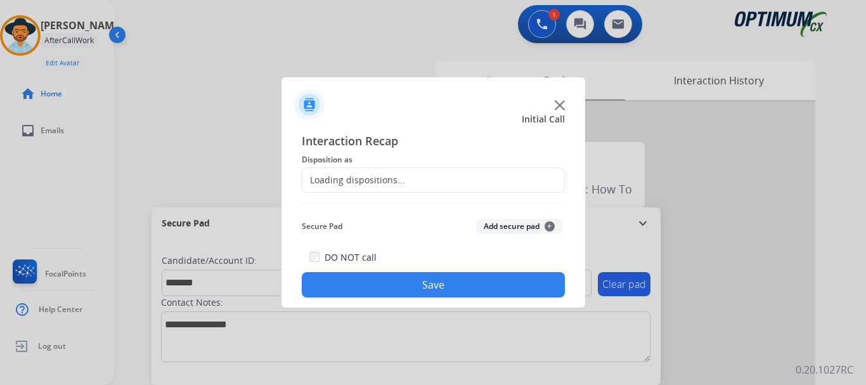
click at [522, 226] on button "Add secure pad +" at bounding box center [519, 226] width 86 height 15
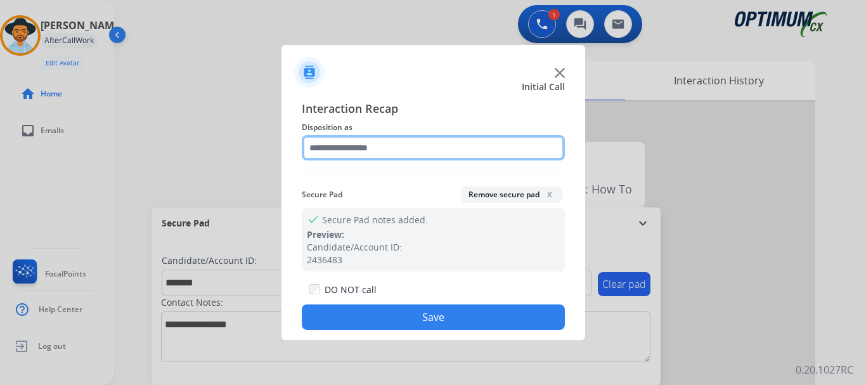
click at [376, 146] on input "text" at bounding box center [433, 147] width 263 height 25
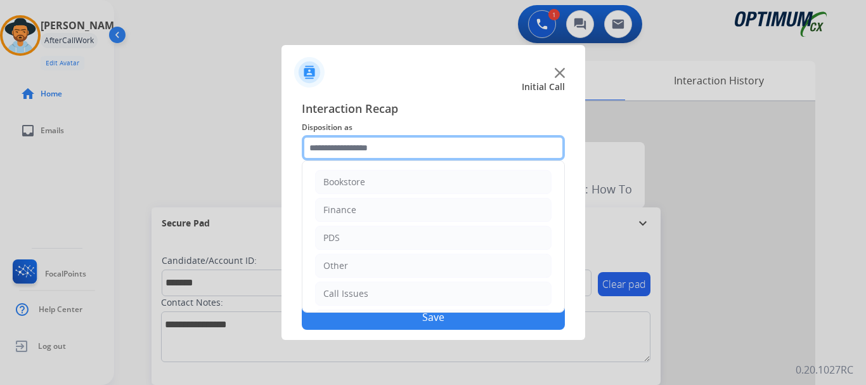
scroll to position [86, 0]
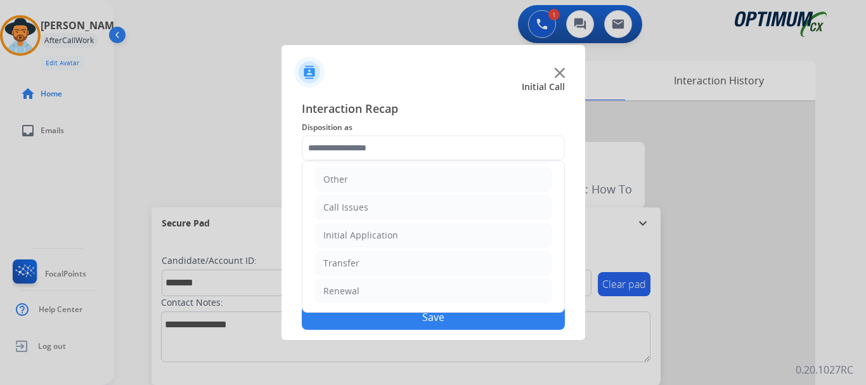
click at [406, 300] on li "Renewal" at bounding box center [433, 291] width 236 height 24
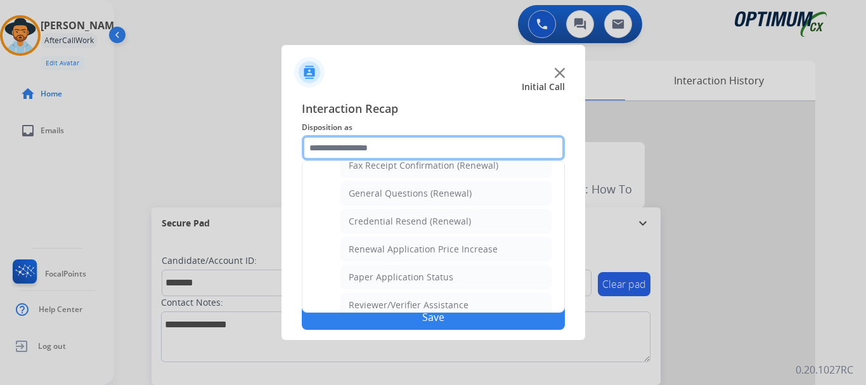
scroll to position [349, 0]
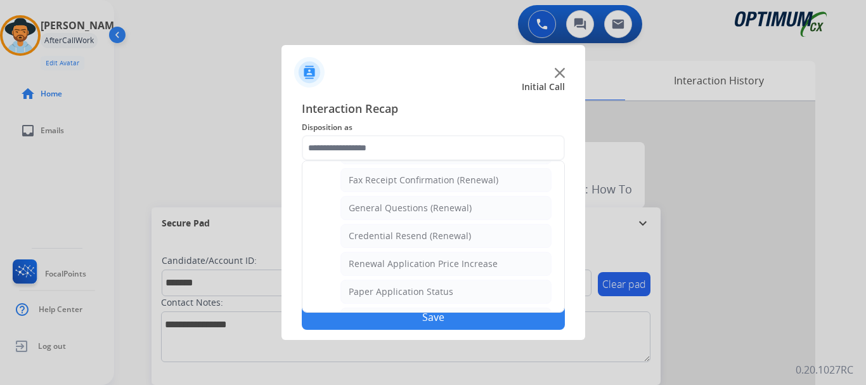
click at [486, 208] on li "General Questions (Renewal)" at bounding box center [445, 208] width 211 height 24
type input "**********"
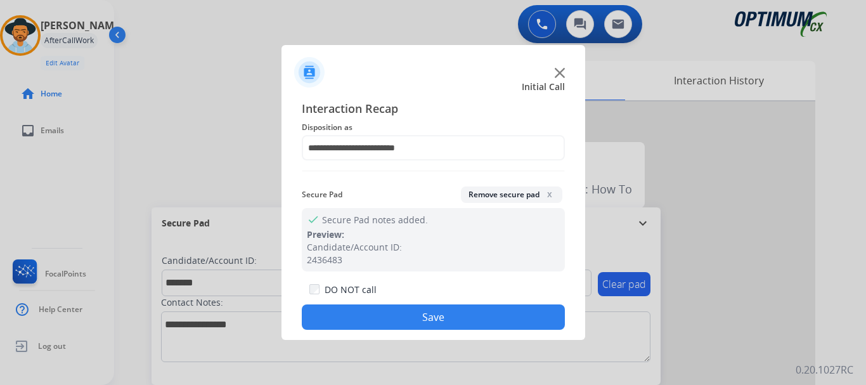
click at [459, 323] on button "Save" at bounding box center [433, 316] width 263 height 25
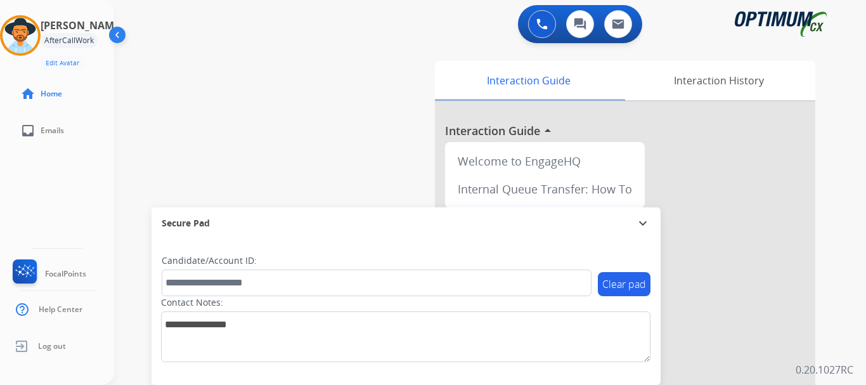
click at [384, 169] on div "swap_horiz Break voice bridge close_fullscreen Connect 3-Way Call merge_type Se…" at bounding box center [474, 310] width 721 height 529
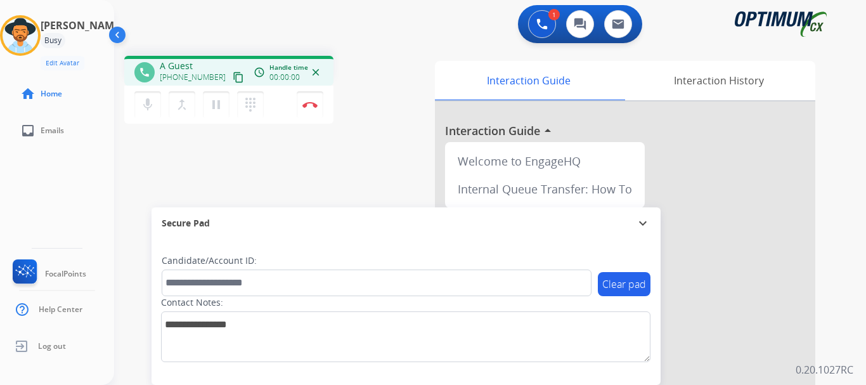
click at [222, 51] on div "phone A Guest [PHONE_NUMBER] content_copy access_time Call metrics Queue 00:13 …" at bounding box center [474, 310] width 721 height 529
drag, startPoint x: 170, startPoint y: 77, endPoint x: 212, endPoint y: 75, distance: 41.9
click at [212, 75] on span "[PHONE_NUMBER]" at bounding box center [193, 77] width 66 height 10
copy span "9203823688"
click at [148, 96] on button "mic Mute" at bounding box center [147, 104] width 27 height 27
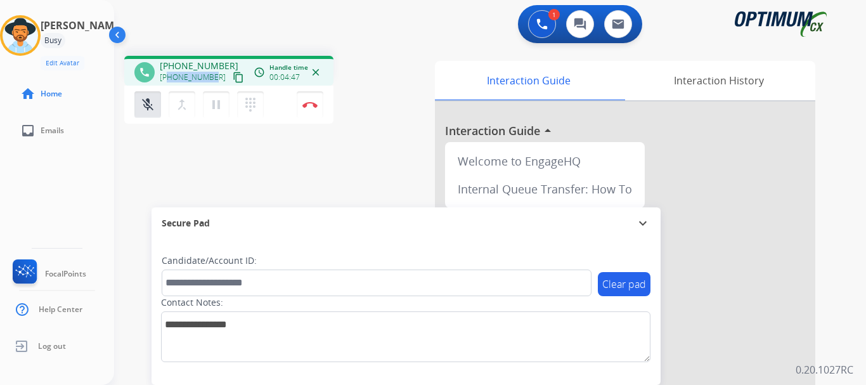
click at [148, 96] on button "mic_off Mute" at bounding box center [147, 104] width 27 height 27
click at [151, 98] on mat-icon "mic" at bounding box center [147, 104] width 15 height 15
click at [153, 105] on mat-icon "mic_off" at bounding box center [147, 104] width 15 height 15
click at [148, 102] on mat-icon "mic" at bounding box center [147, 104] width 15 height 15
click at [145, 95] on button "mic_off Mute" at bounding box center [147, 104] width 27 height 27
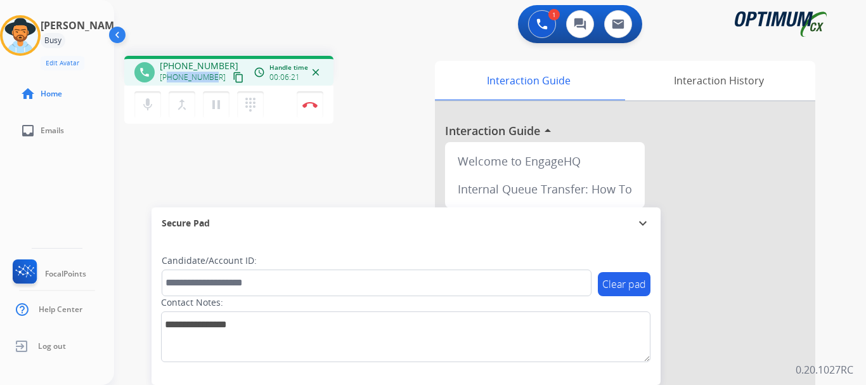
click at [146, 112] on button "mic Mute" at bounding box center [147, 104] width 27 height 27
click at [146, 112] on button "mic_off Mute" at bounding box center [147, 104] width 27 height 27
click at [151, 106] on mat-icon "mic" at bounding box center [147, 104] width 15 height 15
click at [151, 106] on mat-icon "mic_off" at bounding box center [147, 104] width 15 height 15
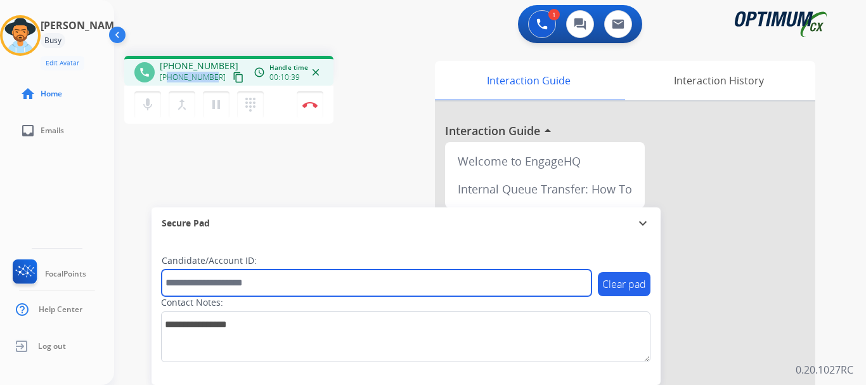
click at [229, 285] on input "text" at bounding box center [377, 282] width 430 height 27
paste input "*******"
type input "*******"
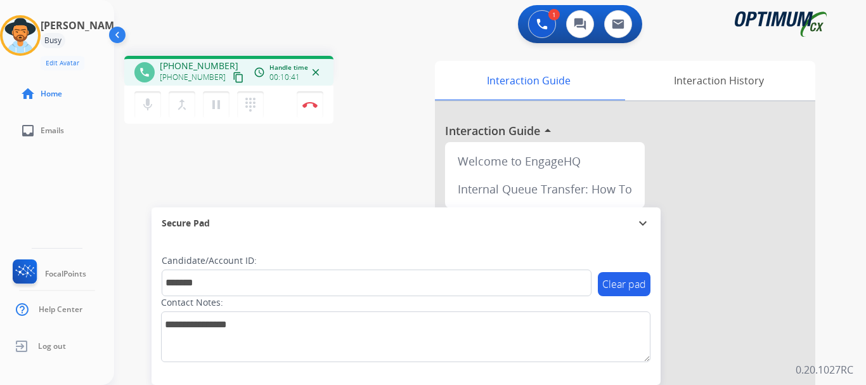
click at [266, 164] on div "phone [PHONE_NUMBER] [PHONE_NUMBER] content_copy access_time Call metrics Queue…" at bounding box center [474, 310] width 721 height 529
click at [342, 189] on div "phone [PHONE_NUMBER] [PHONE_NUMBER] content_copy access_time Call metrics Queue…" at bounding box center [474, 310] width 721 height 529
click at [311, 112] on button "Disconnect" at bounding box center [310, 104] width 27 height 27
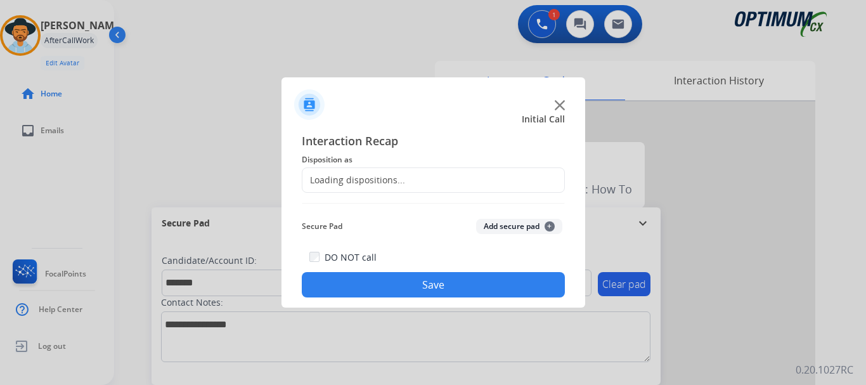
click at [489, 221] on button "Add secure pad +" at bounding box center [519, 226] width 86 height 15
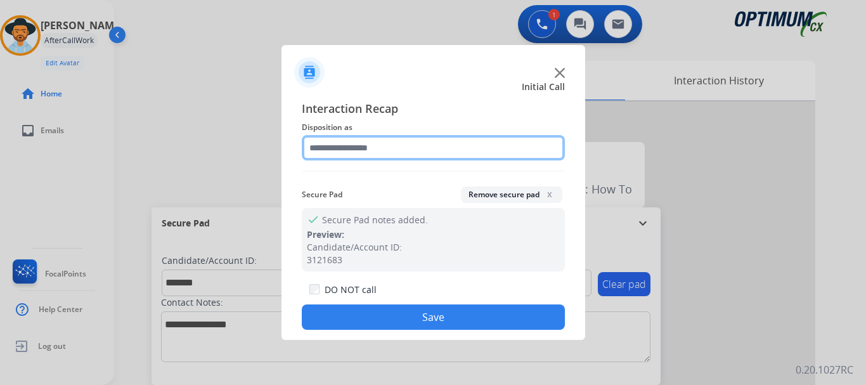
click at [399, 143] on input "text" at bounding box center [433, 147] width 263 height 25
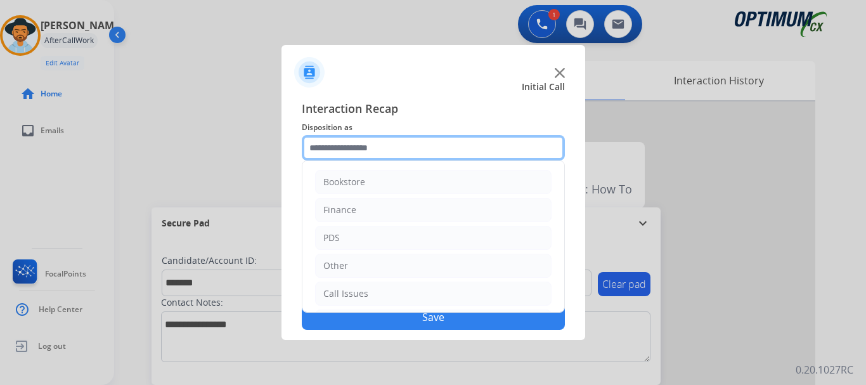
scroll to position [86, 0]
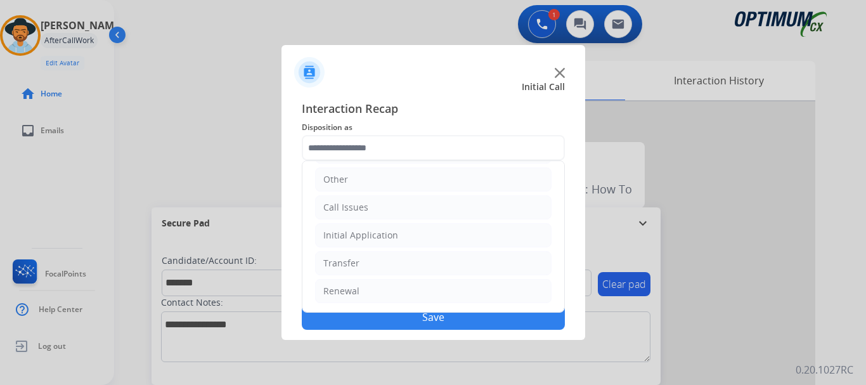
click at [439, 241] on li "Initial Application" at bounding box center [433, 235] width 236 height 24
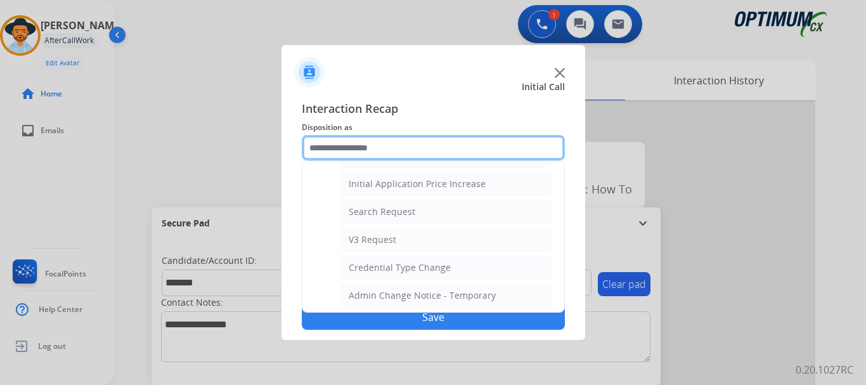
scroll to position [430, 0]
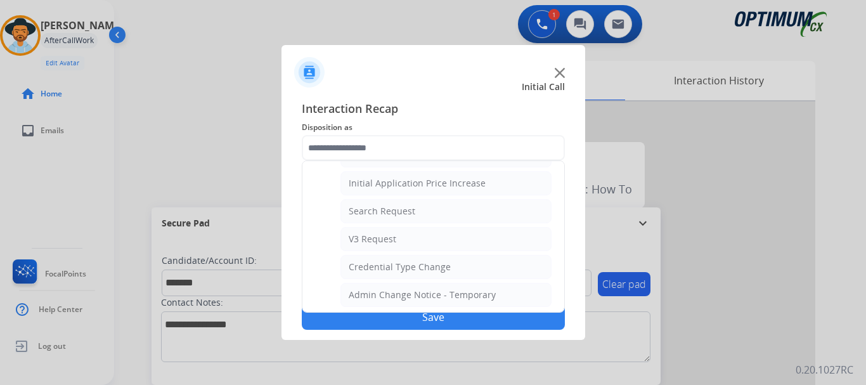
click at [453, 216] on li "Search Request" at bounding box center [445, 211] width 211 height 24
type input "**********"
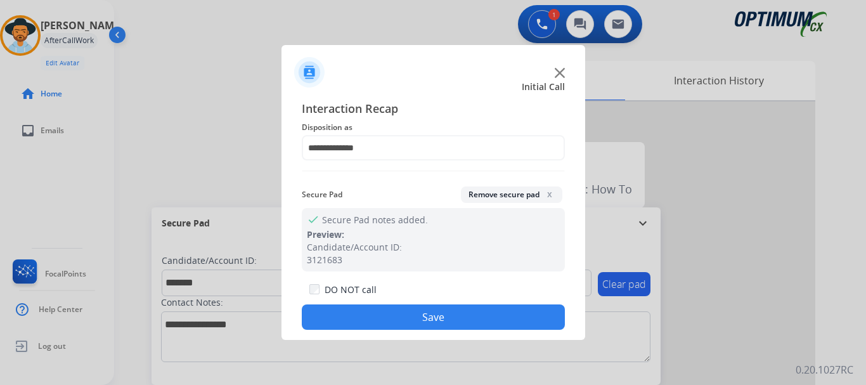
click at [446, 308] on button "Save" at bounding box center [433, 316] width 263 height 25
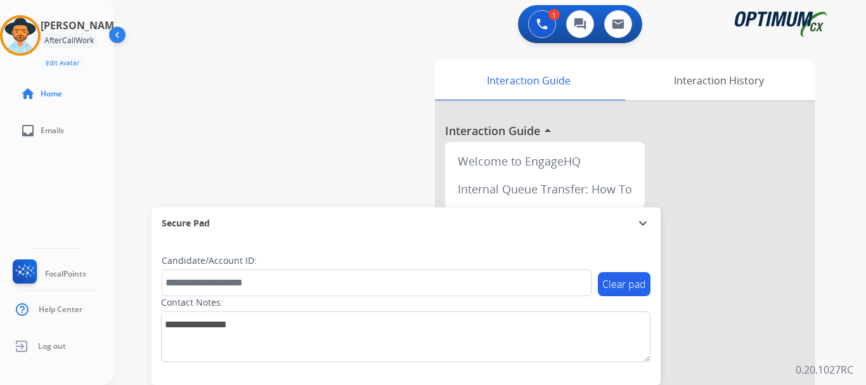
click at [360, 153] on div "swap_horiz Break voice bridge close_fullscreen Connect 3-Way Call merge_type Se…" at bounding box center [474, 310] width 721 height 529
click at [26, 42] on img at bounding box center [20, 35] width 35 height 35
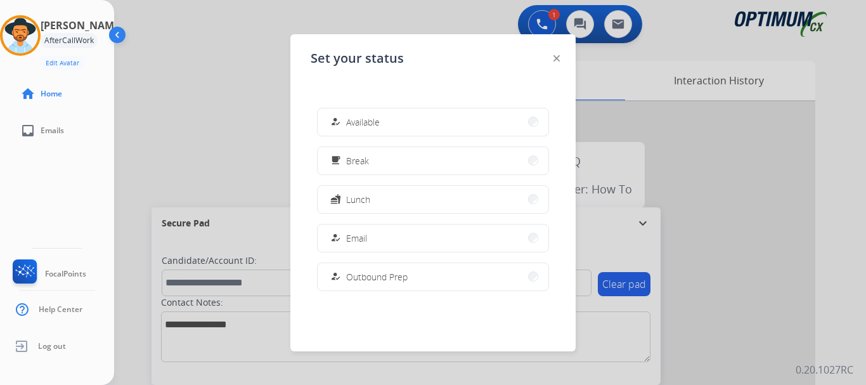
scroll to position [316, 0]
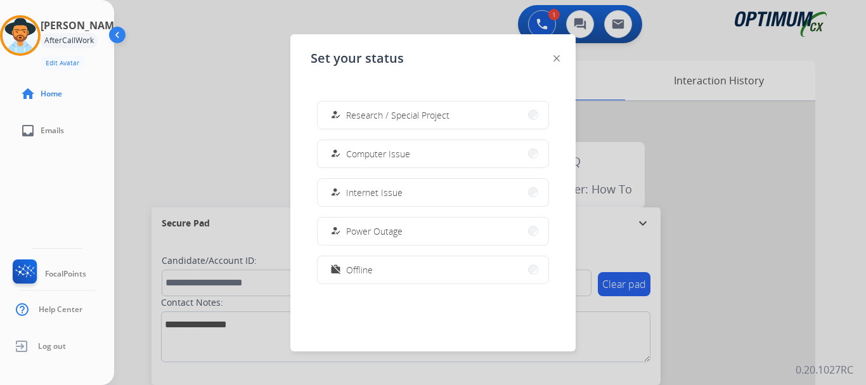
click at [402, 267] on button "work_off Offline" at bounding box center [433, 269] width 231 height 27
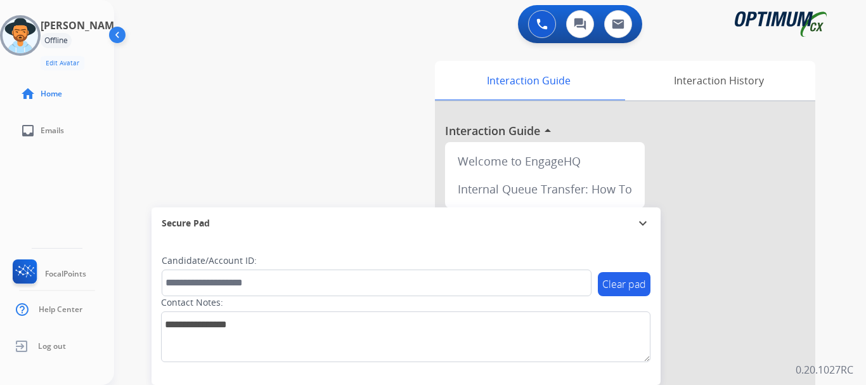
click at [168, 161] on div "swap_horiz Break voice bridge close_fullscreen Connect 3-Way Call merge_type Se…" at bounding box center [474, 310] width 721 height 529
click at [301, 148] on div "swap_horiz Break voice bridge close_fullscreen Connect 3-Way Call merge_type Se…" at bounding box center [474, 310] width 721 height 529
click at [30, 39] on img at bounding box center [20, 35] width 35 height 35
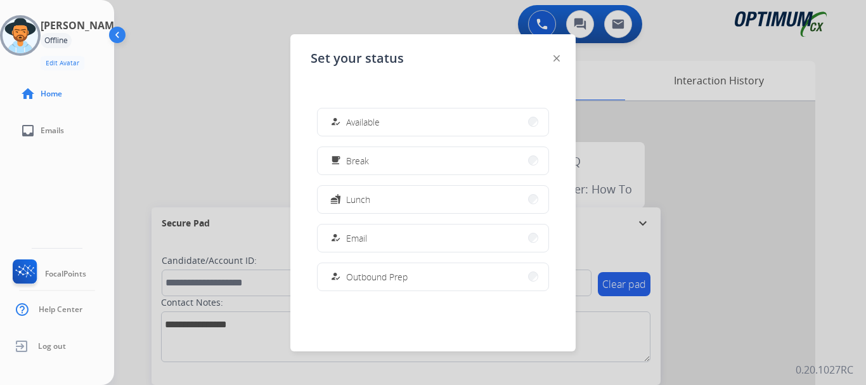
click at [221, 153] on div at bounding box center [433, 192] width 866 height 385
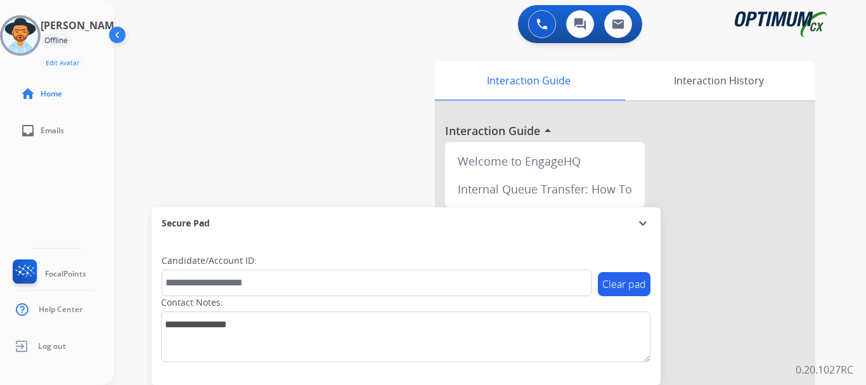
click at [53, 346] on span "Log out" at bounding box center [52, 346] width 28 height 10
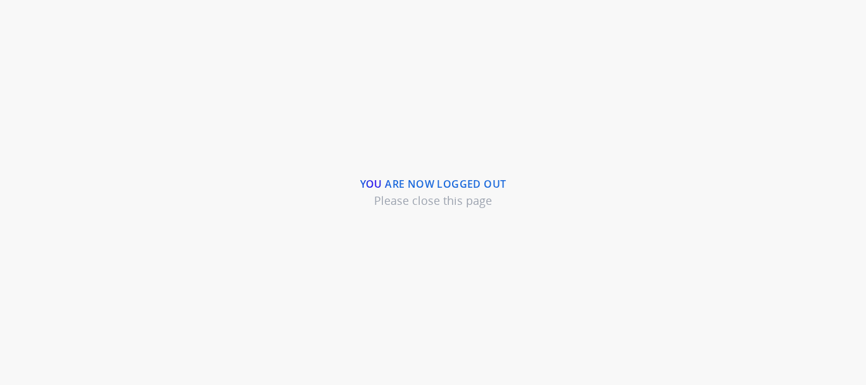
click at [312, 42] on div "You are now logged out Please close this page" at bounding box center [433, 192] width 866 height 385
drag, startPoint x: 0, startPoint y: 0, endPoint x: 321, endPoint y: 11, distance: 321.5
click at [312, 42] on div "You are now logged out Please close this page" at bounding box center [433, 192] width 866 height 385
